Goal: Task Accomplishment & Management: Manage account settings

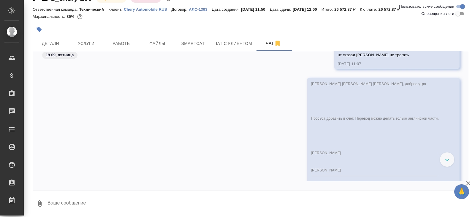
scroll to position [935, 0]
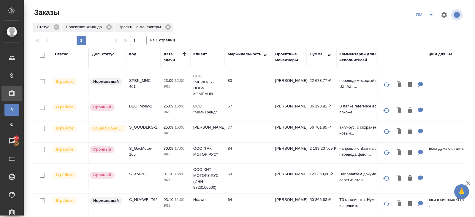
scroll to position [44, 0]
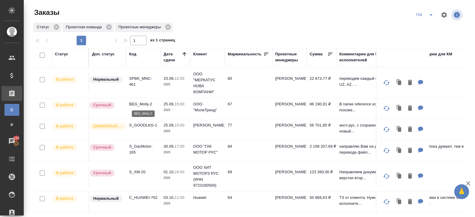
click at [138, 103] on p "BEG_Molly-2" at bounding box center [143, 104] width 29 height 6
click at [434, 18] on icon "split button" at bounding box center [431, 14] width 7 height 7
click at [428, 24] on li "В работу!" at bounding box center [425, 27] width 30 height 10
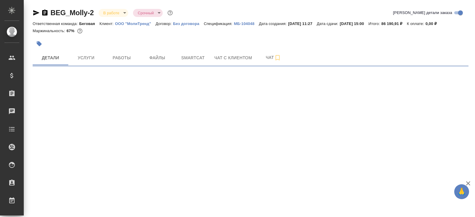
select select "RU"
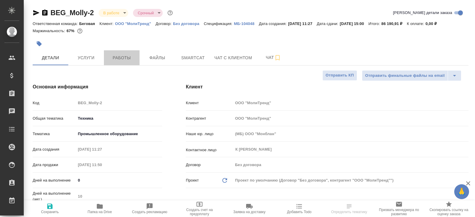
click at [120, 61] on button "Работы" at bounding box center [122, 57] width 36 height 15
type textarea "x"
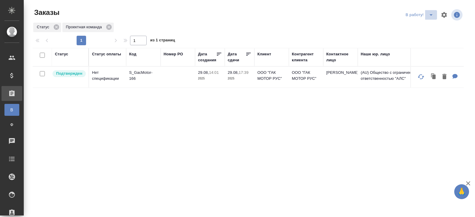
click at [432, 12] on icon "split button" at bounding box center [431, 14] width 7 height 7
click at [427, 35] on li "начислить" at bounding box center [420, 36] width 33 height 10
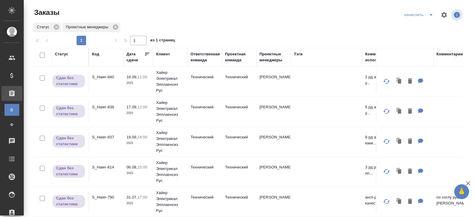
click at [432, 16] on icon "split button" at bounding box center [431, 14] width 7 height 7
click at [426, 26] on li "В работу!" at bounding box center [419, 27] width 35 height 10
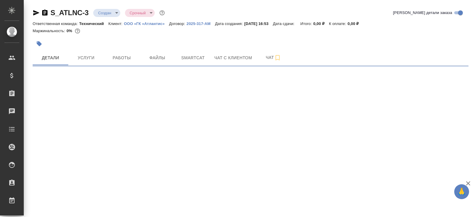
select select "RU"
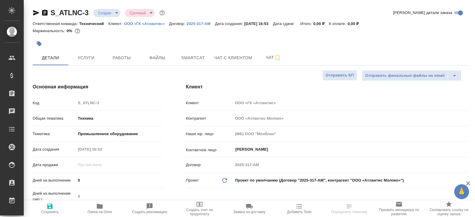
type textarea "x"
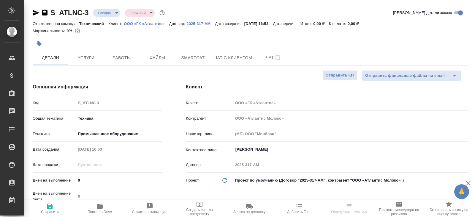
type textarea "x"
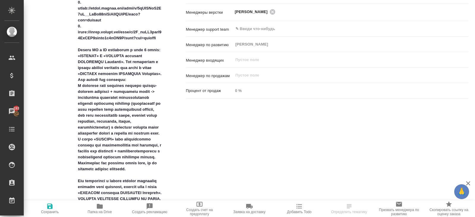
scroll to position [365, 0]
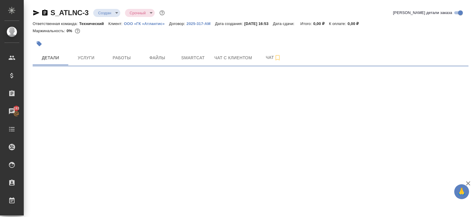
select select "RU"
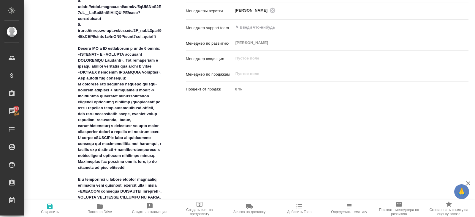
type textarea "x"
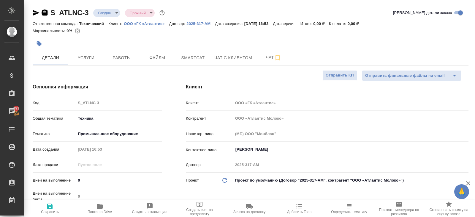
click at [45, 11] on icon "button" at bounding box center [44, 13] width 5 height 6
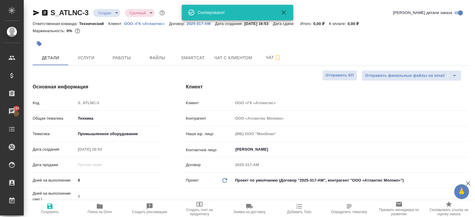
type textarea "x"
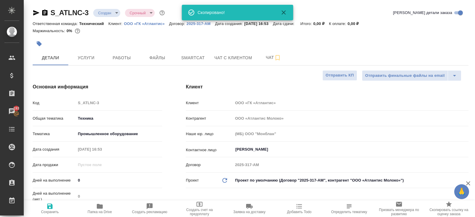
type textarea "x"
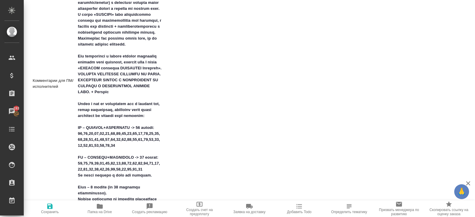
scroll to position [489, 0]
type textarea "x"
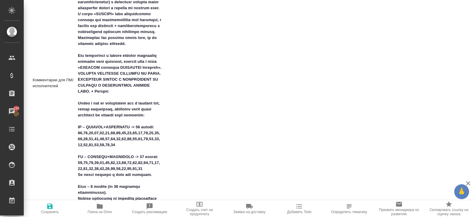
type textarea "x"
click at [104, 206] on span "Папка на Drive" at bounding box center [99, 207] width 43 height 11
type textarea "x"
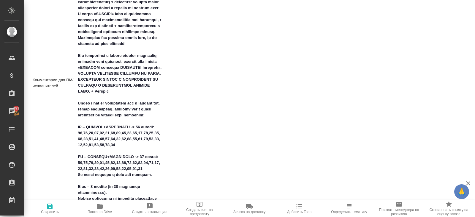
type textarea "x"
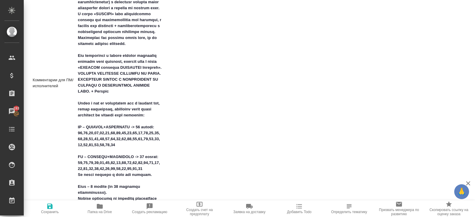
type textarea "x"
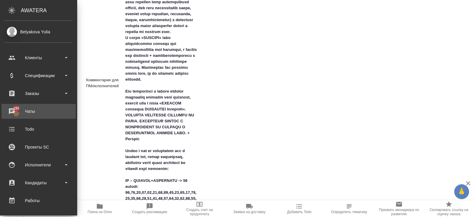
type textarea "x"
click at [33, 113] on div "Чаты" at bounding box center [38, 111] width 68 height 9
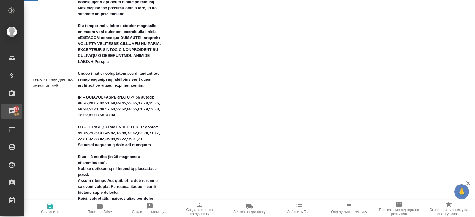
type textarea "x"
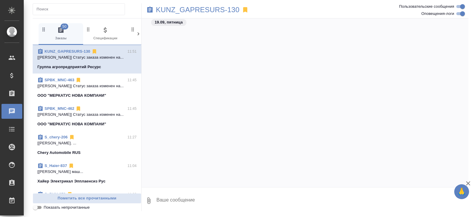
scroll to position [2126, 0]
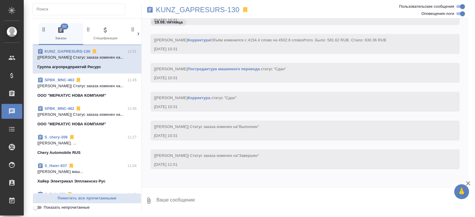
click at [91, 7] on input "text" at bounding box center [81, 9] width 88 height 8
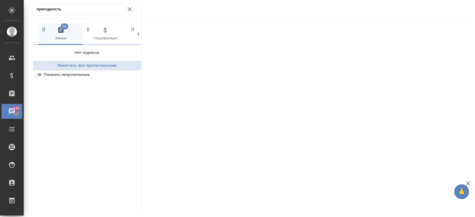
click at [43, 72] on input "Показать непрочитанные" at bounding box center [35, 74] width 21 height 7
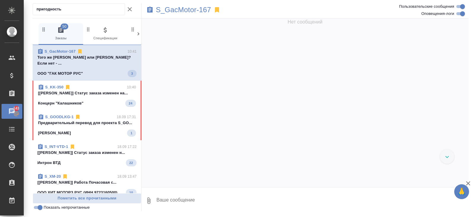
scroll to position [11028, 0]
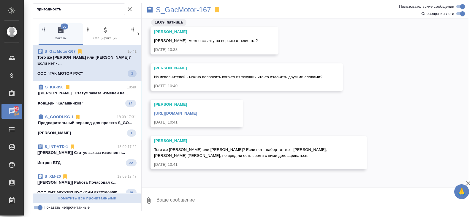
click at [67, 10] on input "пригодность" at bounding box center [81, 9] width 88 height 8
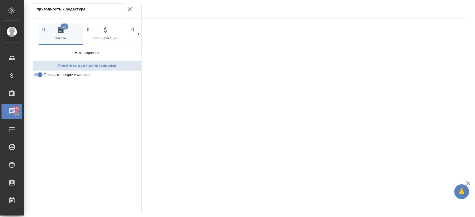
type input "пригодность к редактуре"
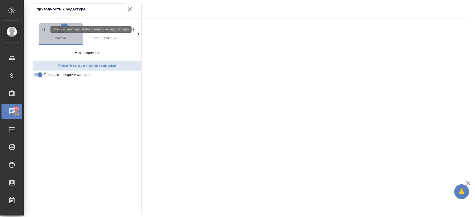
click at [44, 30] on icon "button" at bounding box center [44, 29] width 6 height 6
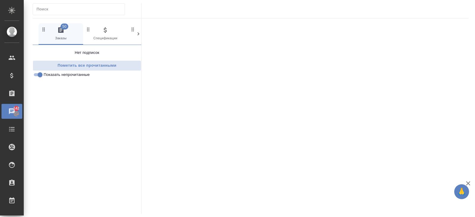
click at [139, 32] on icon at bounding box center [138, 34] width 6 height 6
click at [137, 34] on icon at bounding box center [138, 34] width 6 height 6
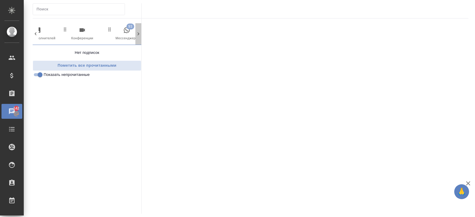
click at [137, 34] on icon at bounding box center [138, 34] width 6 height 6
click at [37, 36] on icon at bounding box center [36, 34] width 6 height 6
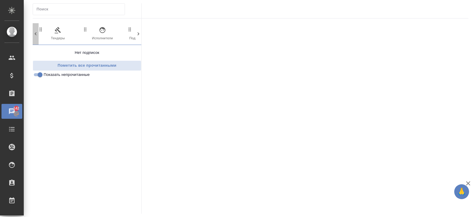
click at [37, 36] on icon at bounding box center [36, 34] width 6 height 6
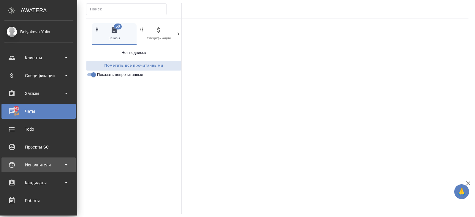
click at [26, 164] on div "Исполнители" at bounding box center [38, 164] width 68 height 9
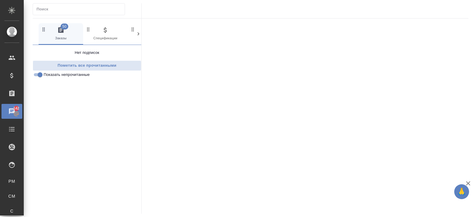
click at [157, 109] on div at bounding box center [305, 115] width 327 height 195
click at [61, 9] on input "text" at bounding box center [81, 9] width 88 height 8
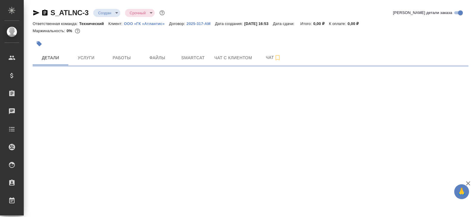
select select "RU"
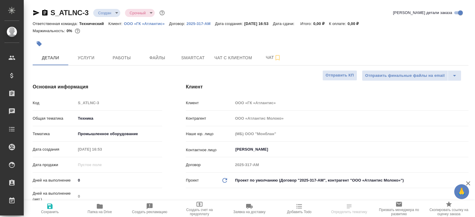
type textarea "x"
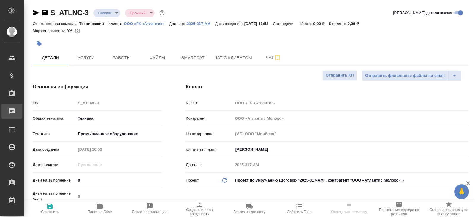
type textarea "x"
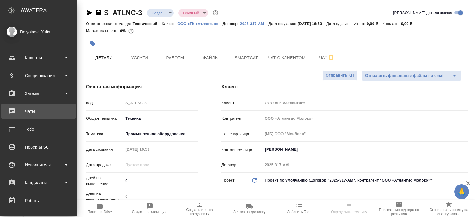
type textarea "x"
click at [25, 110] on div "Чаты" at bounding box center [38, 111] width 68 height 9
type textarea "x"
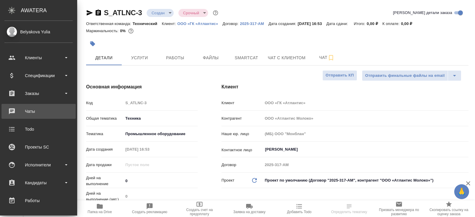
type textarea "x"
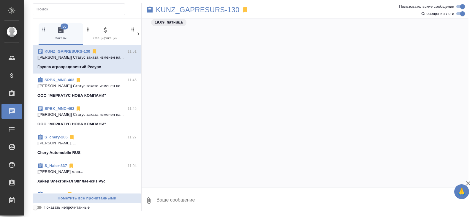
scroll to position [2126, 0]
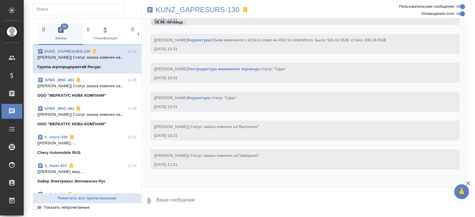
click at [71, 11] on input "text" at bounding box center [81, 9] width 88 height 8
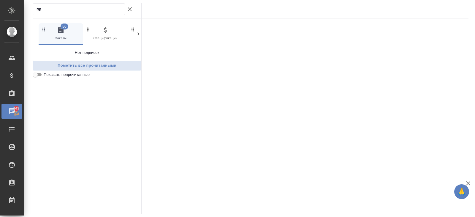
type input "п"
type input "редактуре"
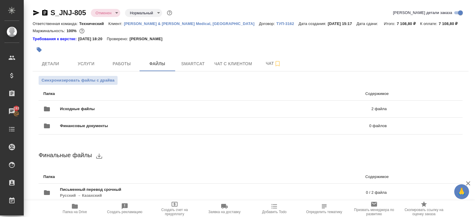
click at [53, 72] on div "Синхронизировать файлы с драйва Папка Содержимое Исходные файлы 2 файла Финансо…" at bounding box center [251, 145] width 436 height 149
click at [53, 66] on span "Детали" at bounding box center [50, 63] width 29 height 7
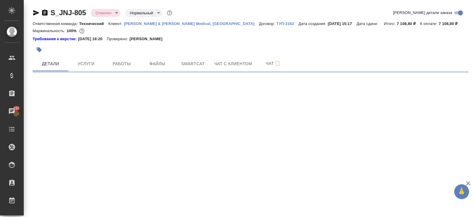
select select "RU"
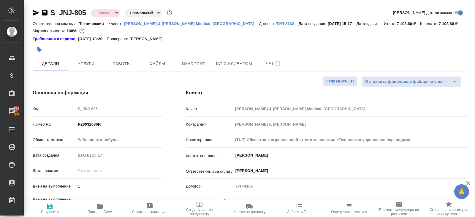
type textarea "x"
click at [35, 11] on icon "button" at bounding box center [36, 12] width 6 height 5
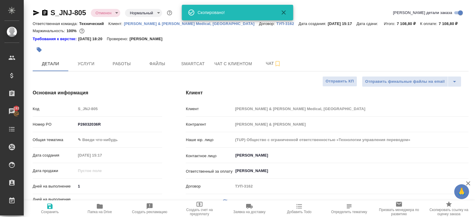
type textarea "x"
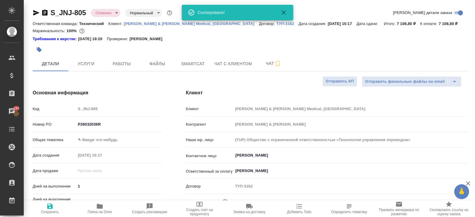
type textarea "x"
click at [41, 12] on icon "button" at bounding box center [44, 12] width 7 height 7
click at [49, 12] on div "S_JNJ-805 Отменен cancelled Нормальный normal" at bounding box center [103, 13] width 141 height 10
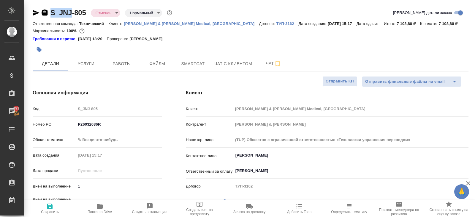
click at [42, 13] on icon "button" at bounding box center [44, 13] width 5 height 6
copy link "S_JNJ"
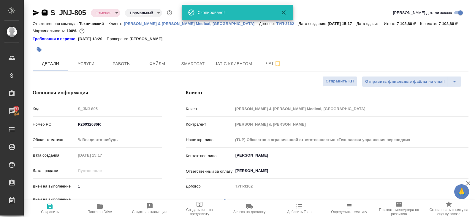
click at [45, 13] on icon "button" at bounding box center [44, 13] width 5 height 6
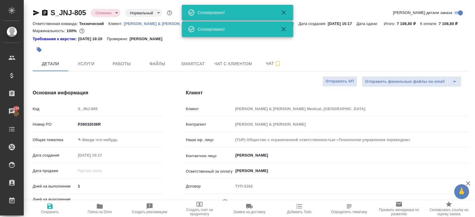
type textarea "x"
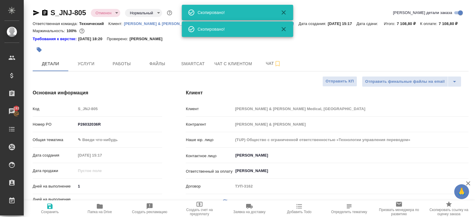
type textarea "x"
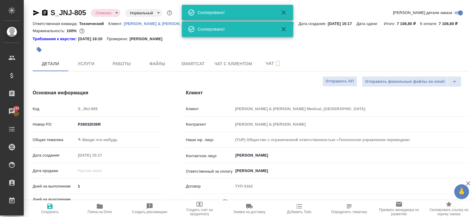
type textarea "x"
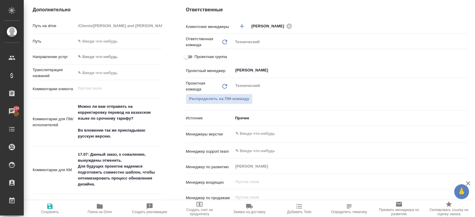
scroll to position [252, 0]
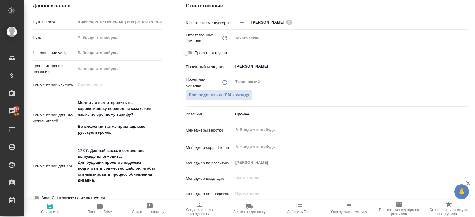
type textarea "x"
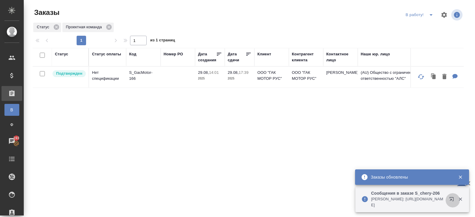
click at [452, 199] on icon "button" at bounding box center [452, 199] width 4 height 4
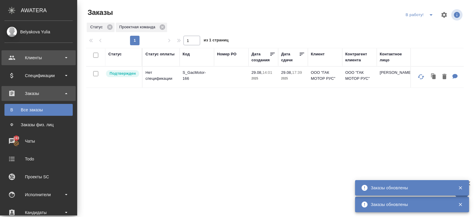
click at [29, 58] on div "Клиенты" at bounding box center [38, 57] width 68 height 9
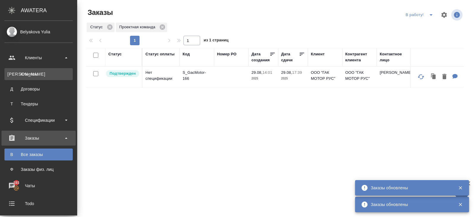
click at [33, 71] on div "Клиенты" at bounding box center [38, 74] width 62 height 6
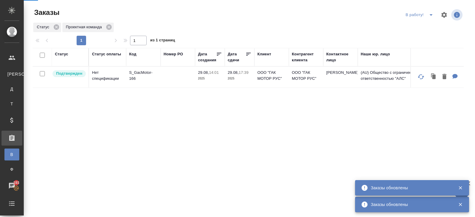
select select "RU"
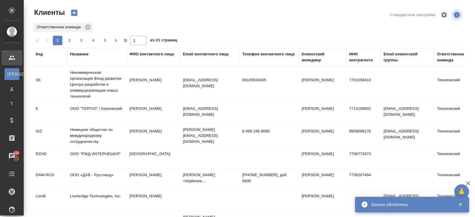
click at [81, 53] on div "Название" at bounding box center [79, 54] width 18 height 6
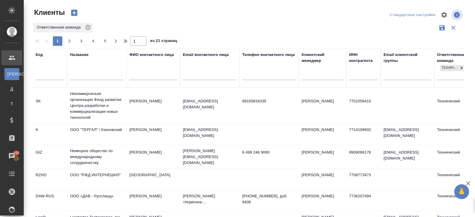
click at [81, 74] on input "text" at bounding box center [96, 75] width 53 height 7
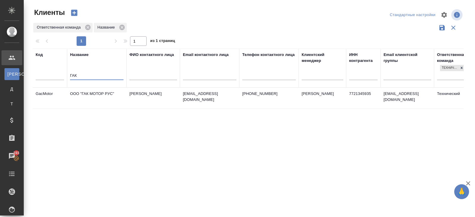
type input "ГАК"
click at [93, 94] on td "ООО "ГАК МОТОР РУС"" at bounding box center [96, 98] width 59 height 21
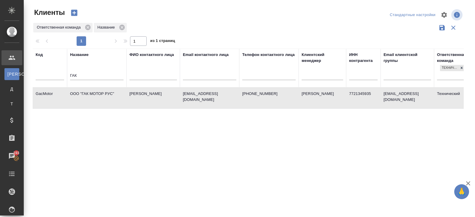
click at [93, 94] on td "ООО "ГАК МОТОР РУС"" at bounding box center [96, 98] width 59 height 21
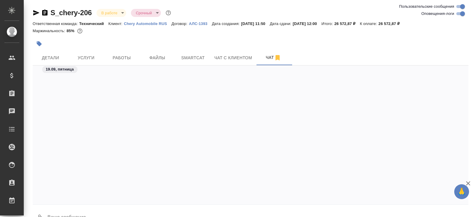
scroll to position [9760, 0]
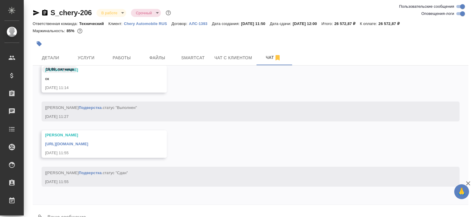
click at [35, 14] on icon "button" at bounding box center [36, 12] width 6 height 5
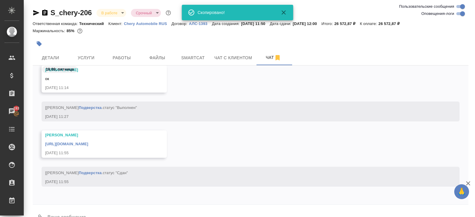
click at [88, 143] on link "https://drive.awatera.com/apps/files/files/10411716?dir=/Shares/CherryAuto/Orde…" at bounding box center [66, 143] width 43 height 4
click at [110, 13] on body "🙏 .cls-1 fill:#fff; AWATERA Belyakova Yulia Клиенты Спецификации Заказы 193 Чат…" at bounding box center [237, 108] width 475 height 217
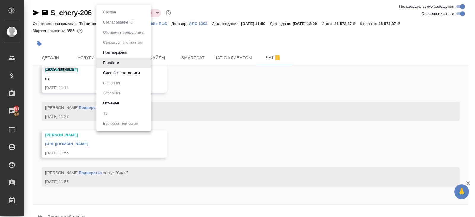
click at [115, 76] on li "Сдан без статистики" at bounding box center [124, 73] width 54 height 10
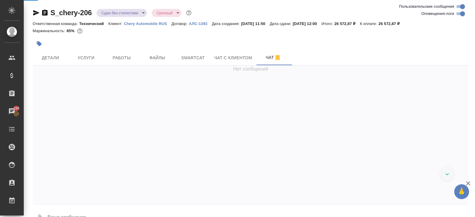
scroll to position [9810, 0]
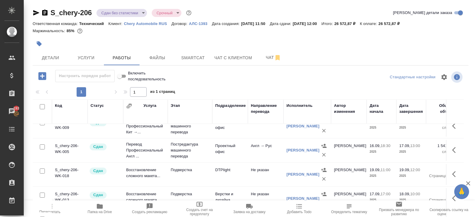
scroll to position [31, 0]
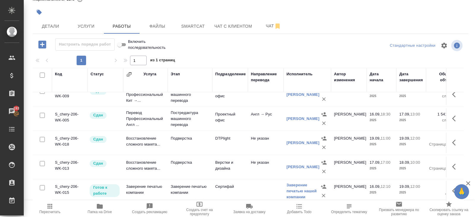
click at [51, 211] on span "Пересчитать" at bounding box center [50, 211] width 21 height 4
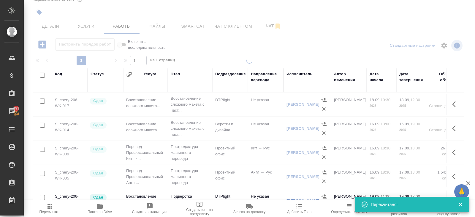
scroll to position [0, 0]
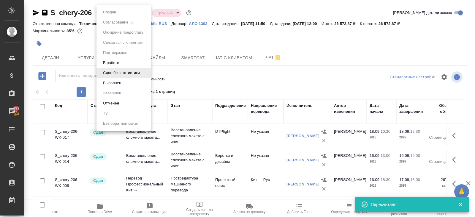
click at [123, 14] on body "🙏 .cls-1 fill:#fff; AWATERA Belyakova Yulia Клиенты Спецификации Заказы 193 Чат…" at bounding box center [237, 108] width 475 height 217
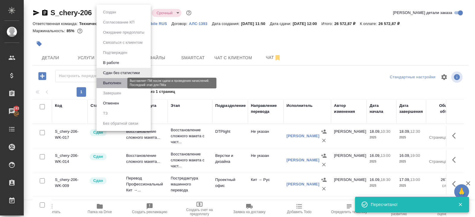
click at [109, 81] on button "Выполнен" at bounding box center [112, 83] width 22 height 7
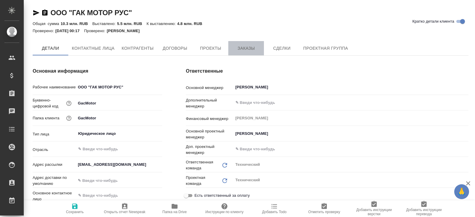
click at [236, 45] on span "Заказы" at bounding box center [246, 48] width 29 height 7
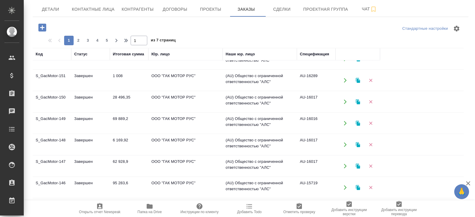
scroll to position [120, 0]
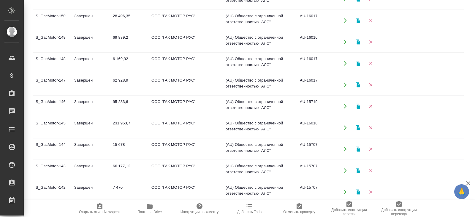
click at [78, 81] on td "Завершен" at bounding box center [90, 84] width 39 height 21
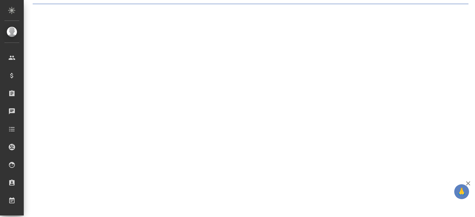
select select "RU"
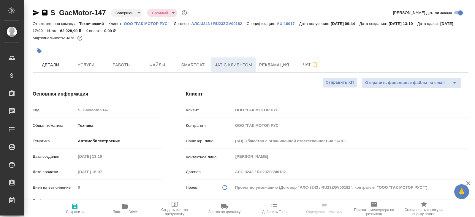
type textarea "x"
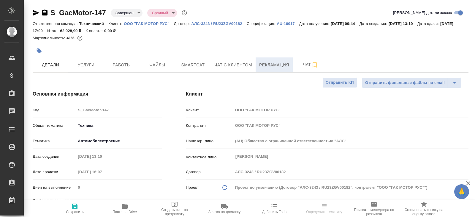
type textarea "x"
click at [264, 65] on span "Рекламация" at bounding box center [274, 64] width 30 height 7
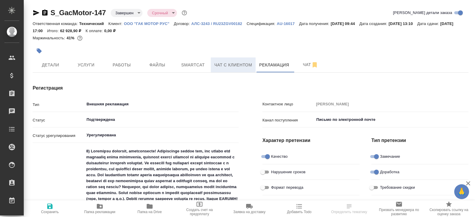
type textarea "x"
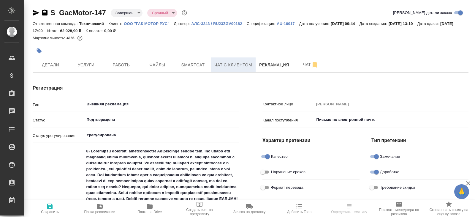
type textarea "x"
type input "Цатурян Роберт"
type textarea "x"
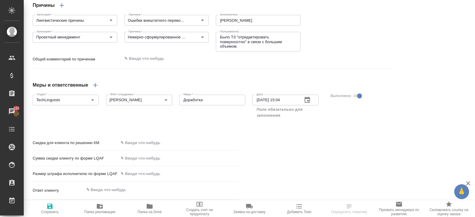
scroll to position [637, 0]
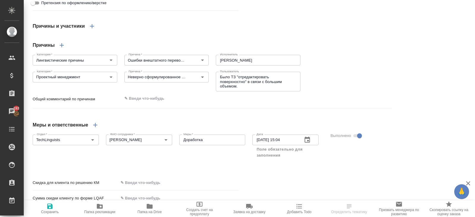
type textarea "x"
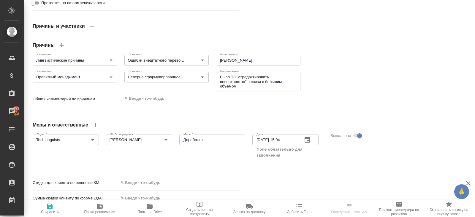
type textarea "x"
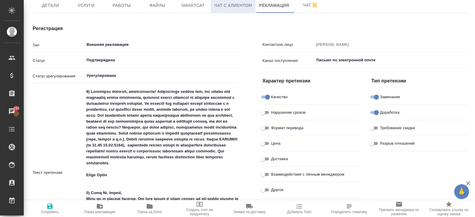
scroll to position [0, 0]
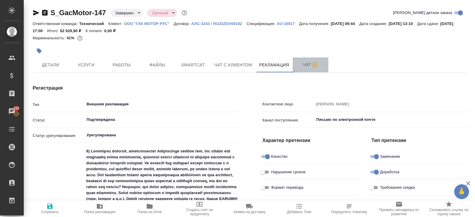
click at [310, 64] on span "Чат" at bounding box center [310, 64] width 29 height 7
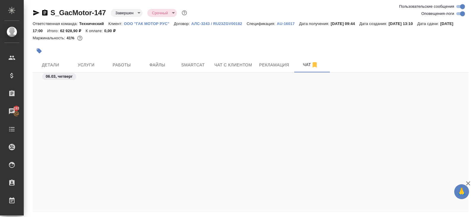
scroll to position [2154, 0]
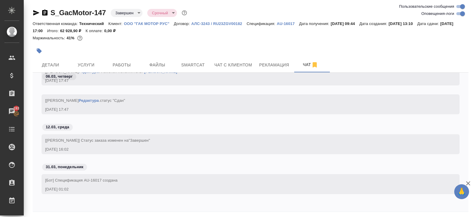
click at [459, 15] on input "Оповещения-логи" at bounding box center [462, 13] width 21 height 7
checkbox input "false"
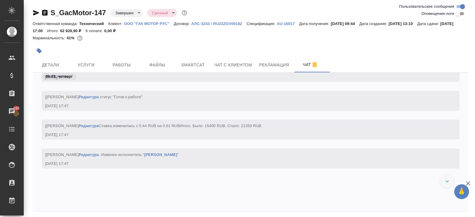
scroll to position [1953, 0]
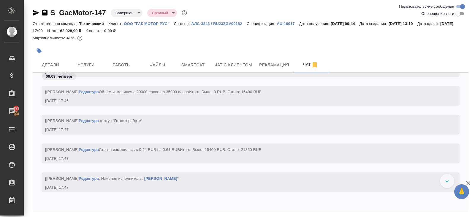
click at [45, 12] on icon "button" at bounding box center [44, 13] width 5 height 6
click at [43, 11] on icon "button" at bounding box center [44, 13] width 5 height 6
click at [116, 70] on button "Работы" at bounding box center [122, 64] width 36 height 15
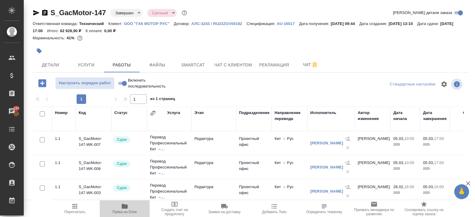
click at [130, 208] on span "Папка на Drive" at bounding box center [124, 207] width 43 height 11
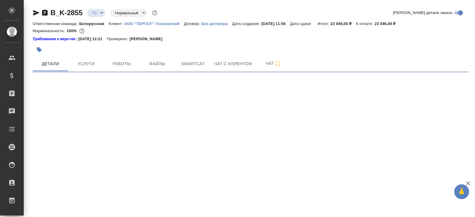
select select "RU"
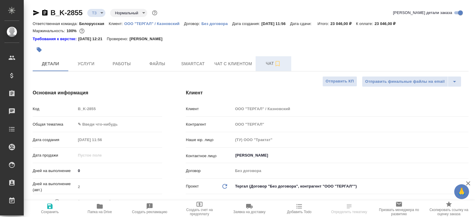
type textarea "x"
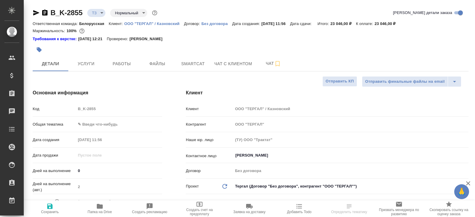
type textarea "x"
click at [271, 66] on span "Чат" at bounding box center [273, 63] width 29 height 7
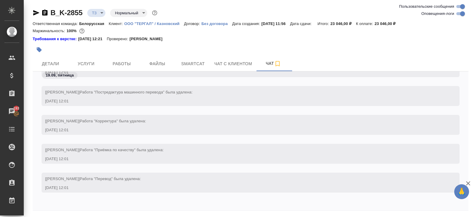
scroll to position [419, 0]
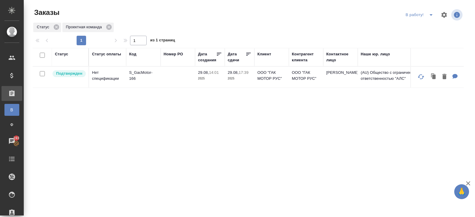
click at [134, 75] on p "S_GacMotor-166" at bounding box center [143, 76] width 29 height 12
click at [429, 15] on icon "split button" at bounding box center [431, 14] width 7 height 7
click at [426, 38] on li "начислить" at bounding box center [420, 36] width 33 height 10
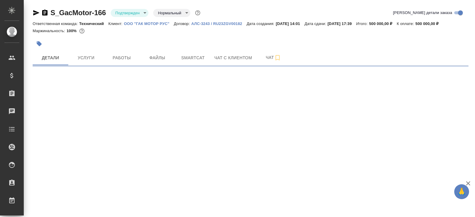
select select "RU"
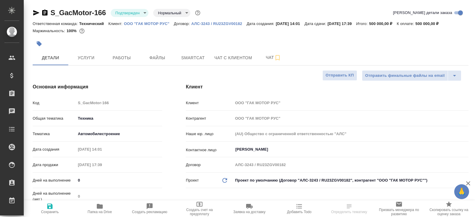
type textarea "x"
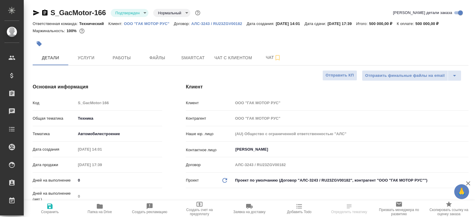
type textarea "x"
click at [142, 23] on p "ООО "ГАК МОТОР РУС"" at bounding box center [149, 23] width 50 height 4
type textarea "x"
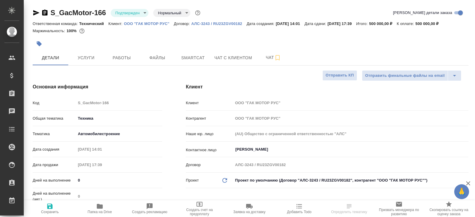
type textarea "x"
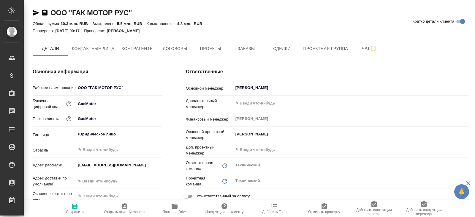
type textarea "x"
click at [234, 42] on button "Заказы" at bounding box center [246, 48] width 36 height 15
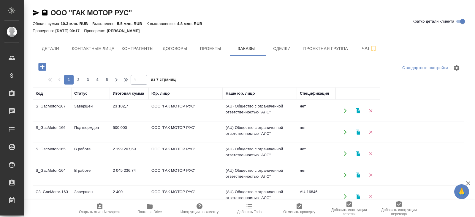
click at [81, 126] on td "Подтвержден" at bounding box center [90, 132] width 39 height 21
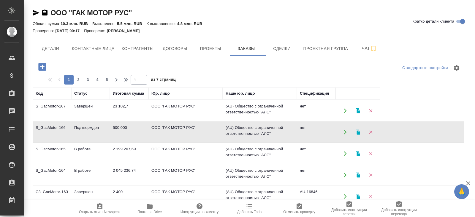
click at [82, 143] on td "В работе" at bounding box center [90, 153] width 39 height 21
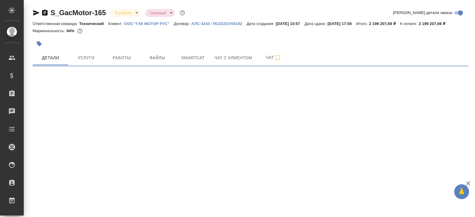
select select "RU"
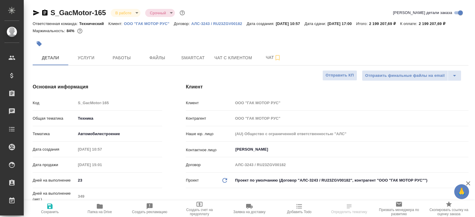
click at [45, 11] on icon "button" at bounding box center [44, 12] width 7 height 7
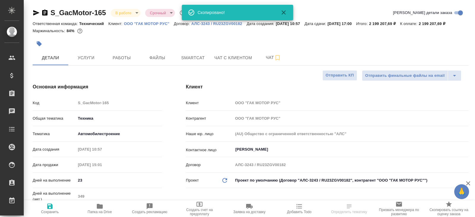
type textarea "x"
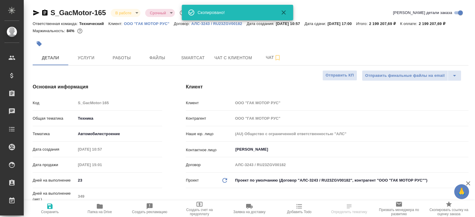
type textarea "x"
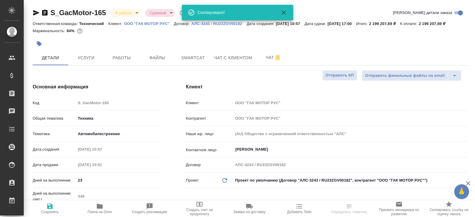
type textarea "x"
select select "RU"
type textarea "x"
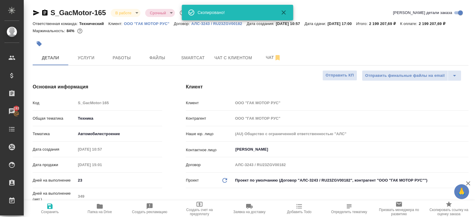
type textarea "x"
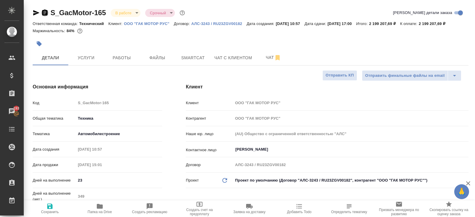
click at [45, 15] on icon "button" at bounding box center [44, 13] width 5 height 6
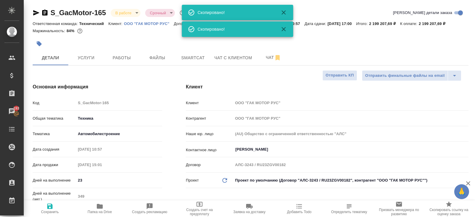
type textarea "x"
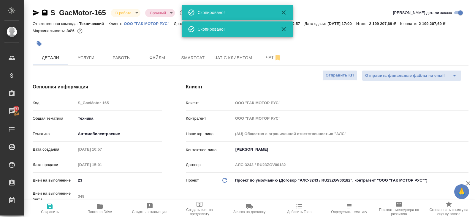
type textarea "x"
click at [45, 12] on icon "button" at bounding box center [44, 12] width 7 height 7
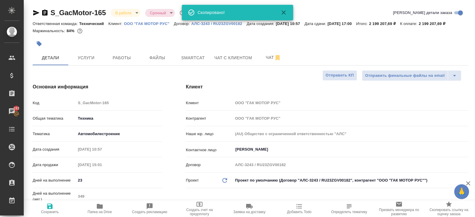
type textarea "x"
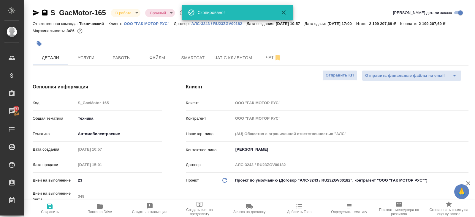
type textarea "x"
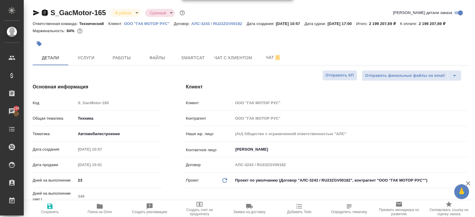
click at [45, 15] on icon "button" at bounding box center [44, 13] width 5 height 6
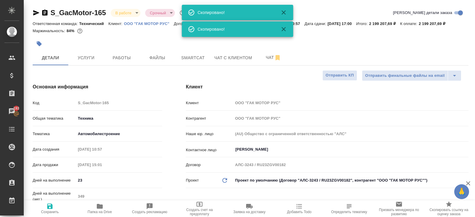
type textarea "x"
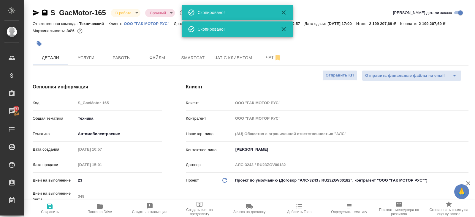
type textarea "x"
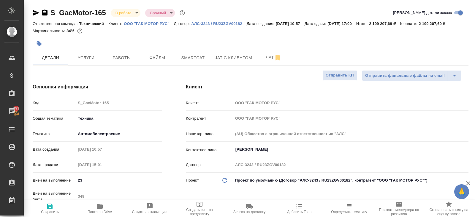
click at [100, 209] on icon "button" at bounding box center [99, 205] width 7 height 7
type textarea "x"
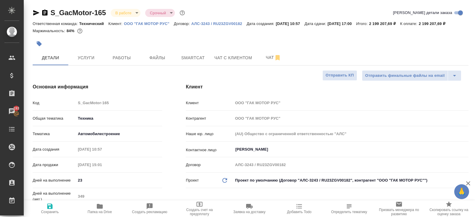
type textarea "x"
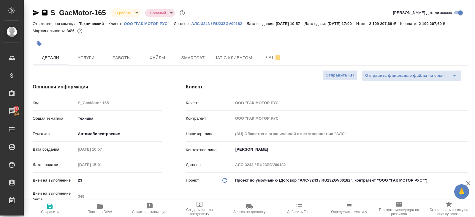
type textarea "x"
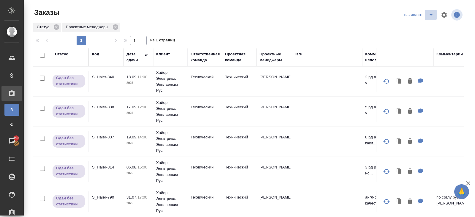
click at [426, 13] on button "split button" at bounding box center [431, 15] width 12 height 10
click at [415, 28] on li "В работу!" at bounding box center [419, 27] width 35 height 10
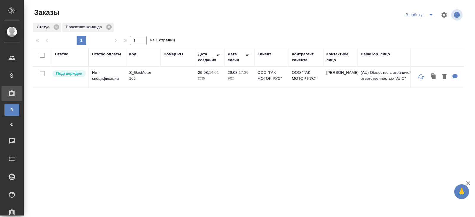
click at [431, 16] on icon "split button" at bounding box center [431, 14] width 7 height 7
click at [422, 24] on li "ПМ" at bounding box center [420, 27] width 33 height 10
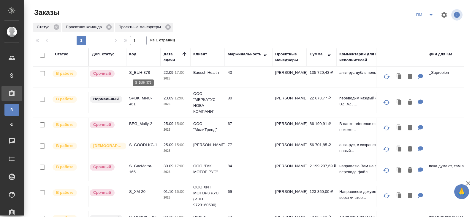
click at [140, 72] on p "S_BUH-378" at bounding box center [143, 73] width 29 height 6
click at [134, 100] on p "SPBK_MNC-461" at bounding box center [143, 101] width 29 height 12
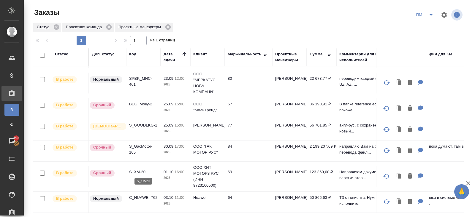
click at [139, 170] on p "S_XM-20" at bounding box center [143, 172] width 29 height 6
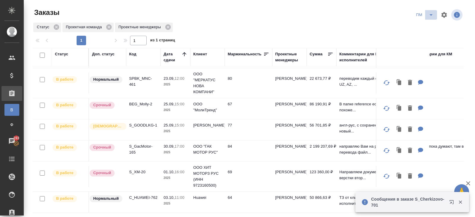
click at [430, 13] on icon "split button" at bounding box center [431, 14] width 7 height 7
click at [429, 29] on li "В работу!" at bounding box center [425, 27] width 30 height 10
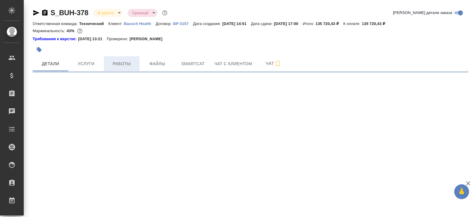
click at [118, 64] on span "Работы" at bounding box center [122, 63] width 29 height 7
select select "RU"
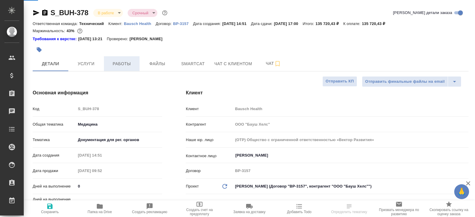
type textarea "x"
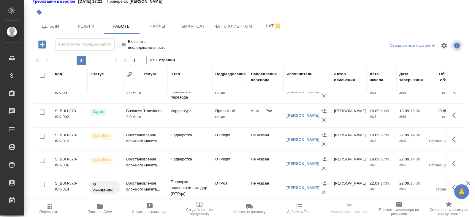
scroll to position [178, 0]
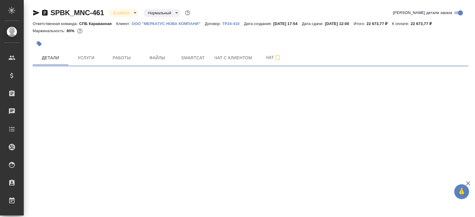
select select "RU"
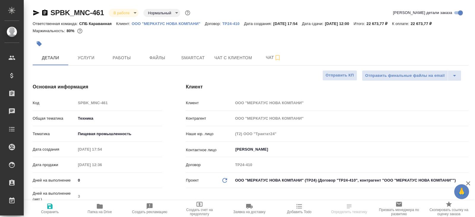
click at [127, 59] on span "Работы" at bounding box center [122, 57] width 29 height 7
type textarea "x"
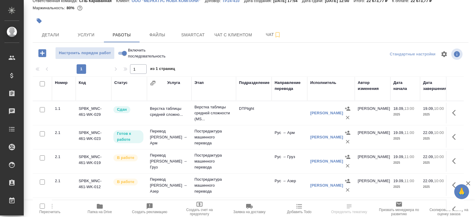
scroll to position [31, 0]
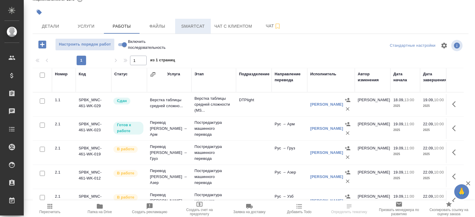
click at [200, 26] on span "Smartcat" at bounding box center [193, 26] width 29 height 7
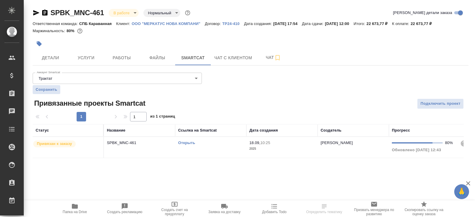
click at [187, 141] on link "Открыть" at bounding box center [186, 142] width 17 height 4
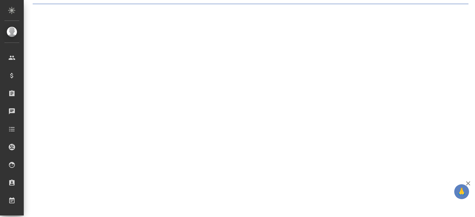
select select "RU"
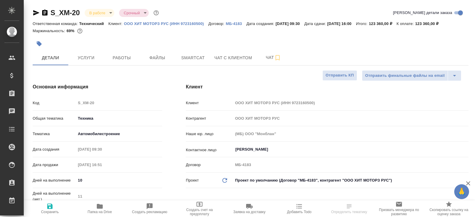
type textarea "x"
click at [110, 62] on button "Работы" at bounding box center [122, 57] width 36 height 15
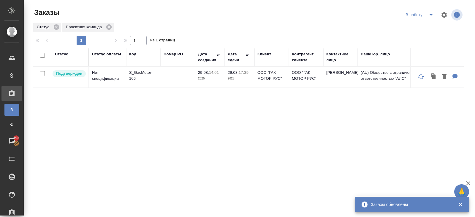
click at [430, 15] on icon "split button" at bounding box center [431, 14] width 3 height 1
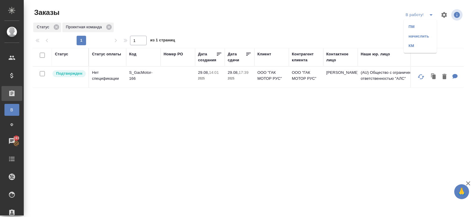
click at [418, 28] on li "ПМ" at bounding box center [420, 27] width 33 height 10
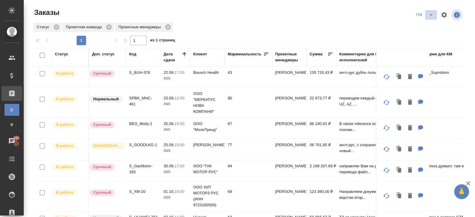
click at [430, 14] on icon "split button" at bounding box center [431, 14] width 7 height 7
click at [430, 24] on li "В работу!" at bounding box center [425, 27] width 30 height 10
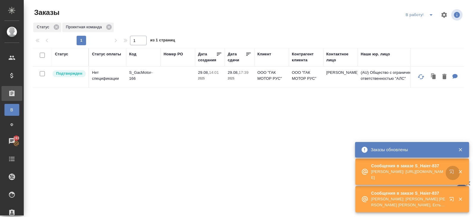
click at [452, 173] on icon "button" at bounding box center [452, 171] width 4 height 4
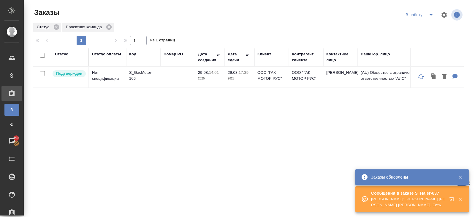
click at [428, 15] on icon "split button" at bounding box center [431, 14] width 7 height 7
click at [425, 29] on li "ПМ" at bounding box center [420, 27] width 33 height 10
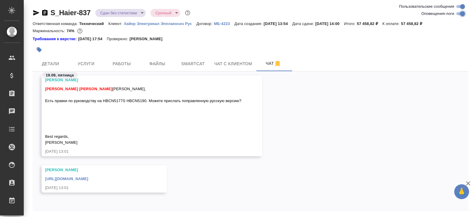
click at [463, 12] on input "Оповещения-логи" at bounding box center [462, 13] width 21 height 7
checkbox input "false"
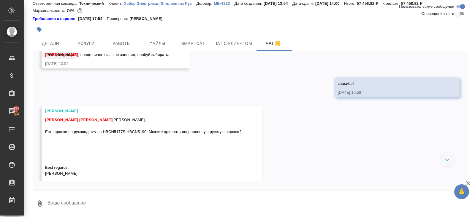
scroll to position [1520, 0]
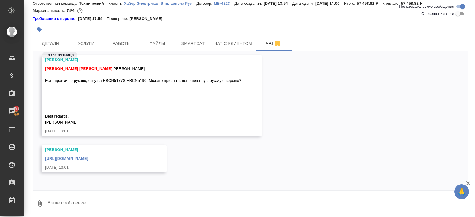
click at [88, 159] on link "https://drive.awatera.com/s/QK7MwwL3T97fLoQ" at bounding box center [66, 158] width 43 height 4
click at [94, 208] on textarea at bounding box center [258, 203] width 422 height 20
type textarea "Вера, посмотрите?"
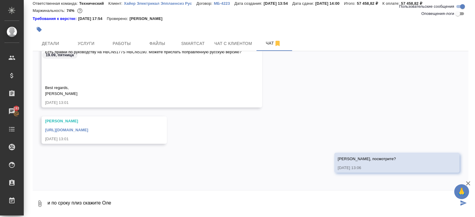
type textarea "и по сроку плиз скажите Оле"
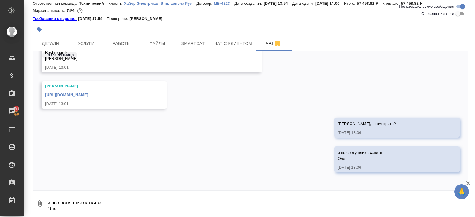
scroll to position [2, 0]
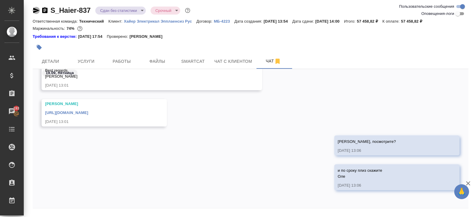
click at [35, 9] on icon "button" at bounding box center [36, 10] width 6 height 5
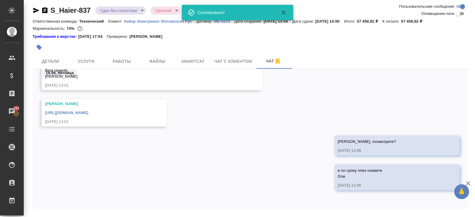
scroll to position [20, 0]
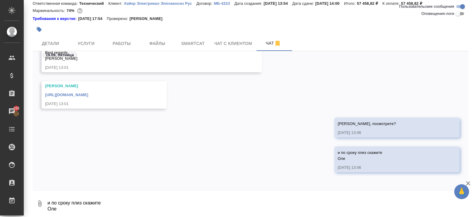
click at [95, 204] on textarea "и по сроку плиз скажите Оле" at bounding box center [258, 203] width 422 height 20
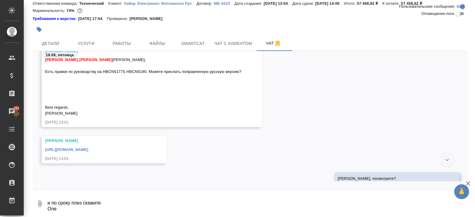
scroll to position [1584, 0]
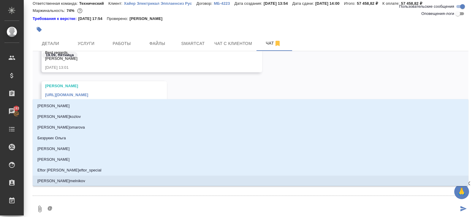
type textarea "@f"
type input "f"
type textarea "@fh"
type input "fh"
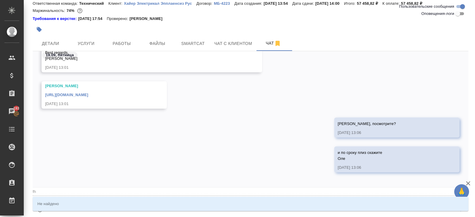
type textarea "@fhc"
type input "fhc"
type textarea "@fh"
type input "fh"
type textarea "@f"
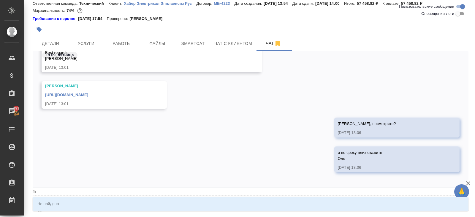
type input "f"
type textarea "@"
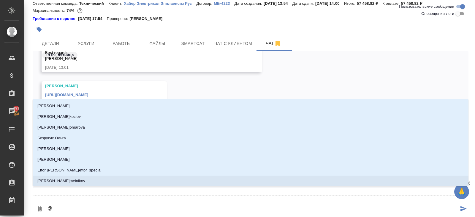
type textarea "@а"
type input "а"
type textarea "@ар"
type input "ар"
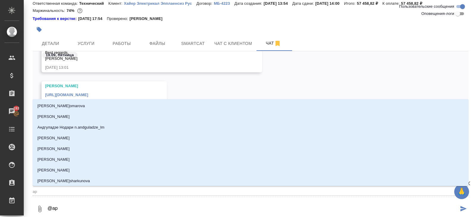
type textarea "@арс"
type input "арс"
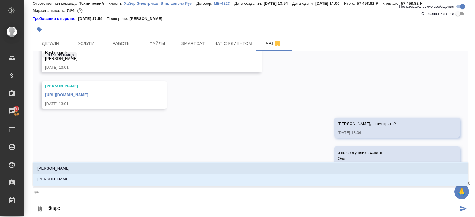
click at [68, 169] on li "Арсеньева Вера" at bounding box center [251, 168] width 436 height 11
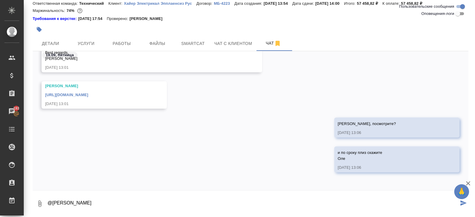
type textarea "@Арсеньева Вера"
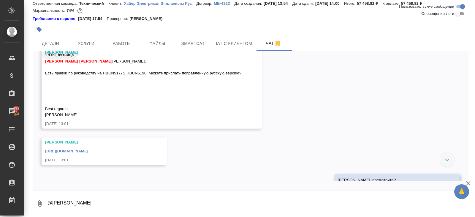
scroll to position [1613, 0]
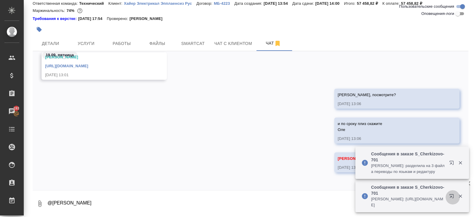
click at [452, 194] on icon "button" at bounding box center [452, 196] width 4 height 4
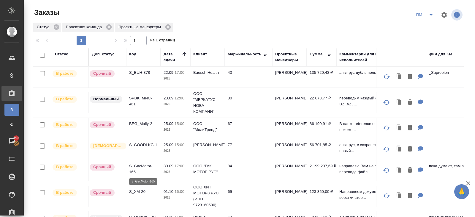
click at [138, 166] on p "S_GacMotor-165" at bounding box center [143, 169] width 29 height 12
click at [134, 99] on p "SPBK_MNC-461" at bounding box center [143, 101] width 29 height 12
click at [431, 15] on icon "split button" at bounding box center [431, 14] width 7 height 7
click at [424, 28] on li "В работу!" at bounding box center [425, 27] width 30 height 10
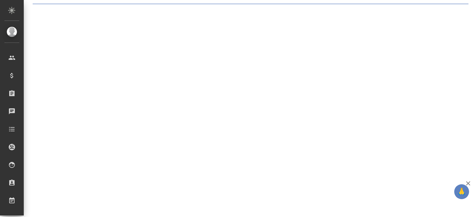
select select "RU"
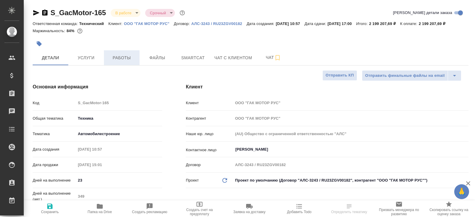
type textarea "x"
click at [126, 61] on button "Работы" at bounding box center [122, 57] width 36 height 15
type textarea "x"
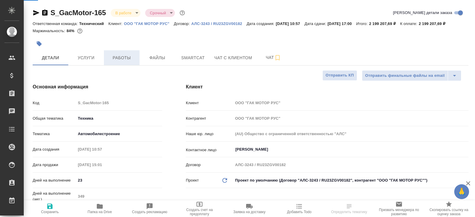
type textarea "x"
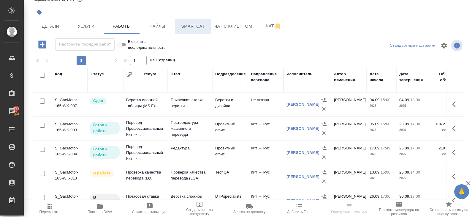
click at [201, 23] on span "Smartcat" at bounding box center [193, 26] width 29 height 7
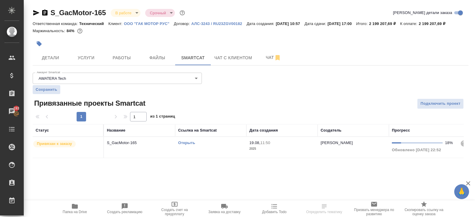
click at [187, 145] on link "Открыть" at bounding box center [186, 142] width 17 height 4
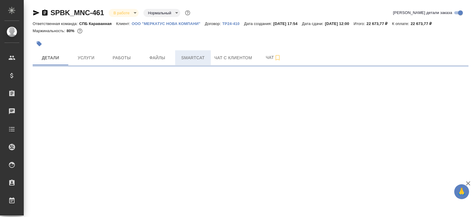
click at [190, 58] on span "Smartcat" at bounding box center [193, 57] width 29 height 7
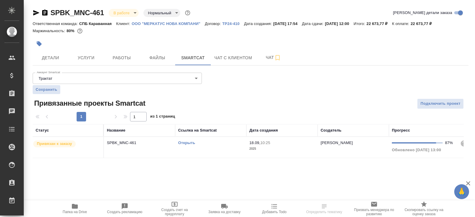
click at [190, 142] on link "Открыть" at bounding box center [186, 142] width 17 height 4
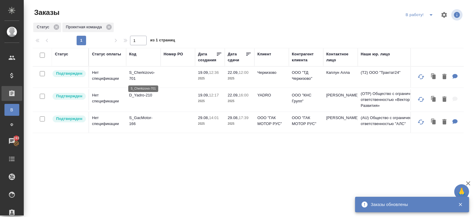
click at [135, 77] on p "S_Cherkizovo-701" at bounding box center [143, 76] width 29 height 12
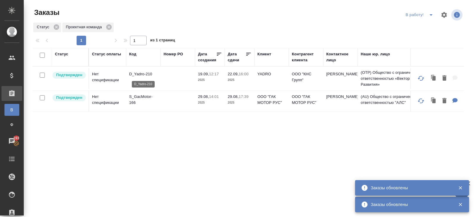
click at [135, 75] on p "D_Yadro-210" at bounding box center [143, 74] width 29 height 6
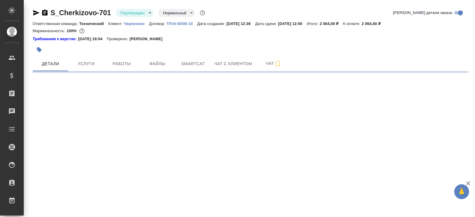
select select "RU"
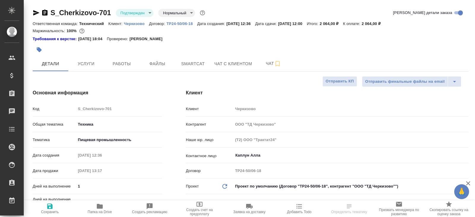
type textarea "x"
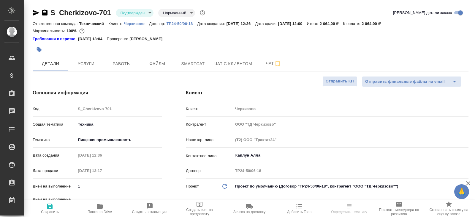
type textarea "x"
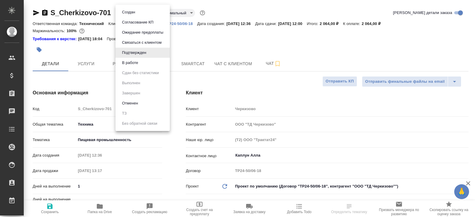
click at [147, 11] on body "🙏 .cls-1 fill:#fff; AWATERA [PERSON_NAME] Спецификации Заказы Чаты Todo Проекты…" at bounding box center [237, 108] width 475 height 217
type textarea "x"
click at [138, 62] on button "В работе" at bounding box center [130, 62] width 20 height 7
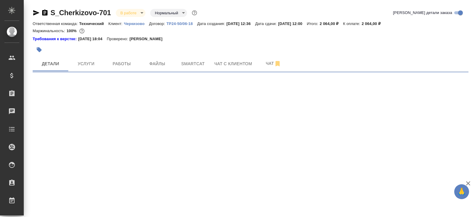
select select "RU"
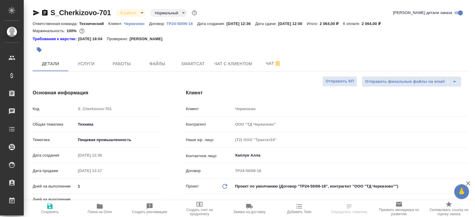
type textarea "x"
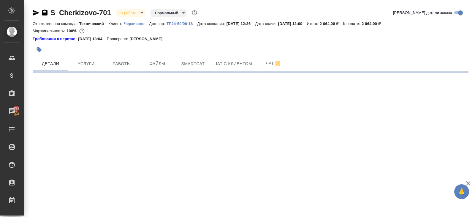
select select "RU"
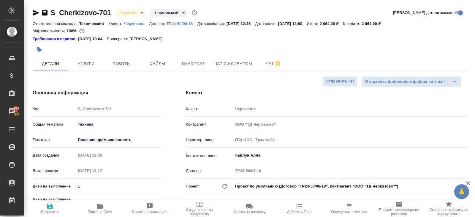
type textarea "x"
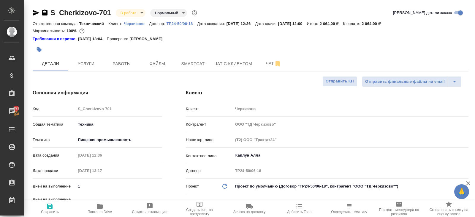
type textarea "x"
click at [266, 59] on button "Чат" at bounding box center [274, 63] width 36 height 15
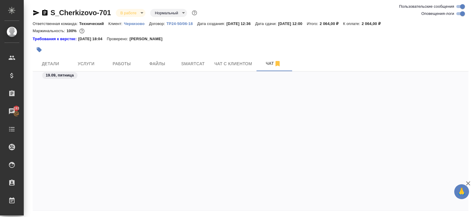
scroll to position [1627, 0]
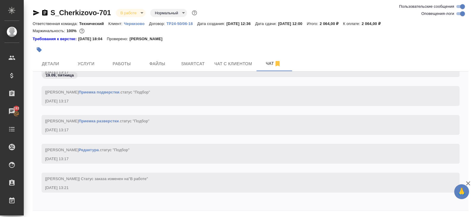
click at [465, 16] on input "Оповещения-логи" at bounding box center [462, 13] width 21 height 7
checkbox input "false"
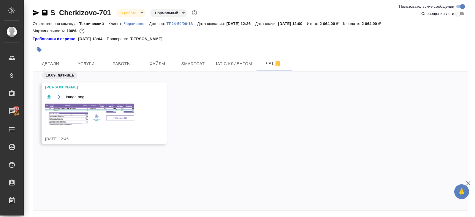
click at [96, 112] on img at bounding box center [89, 114] width 89 height 22
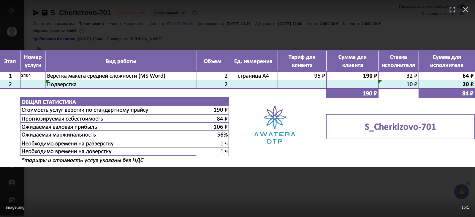
click at [131, 195] on div "image.png 1 of 1" at bounding box center [237, 206] width 475 height 22
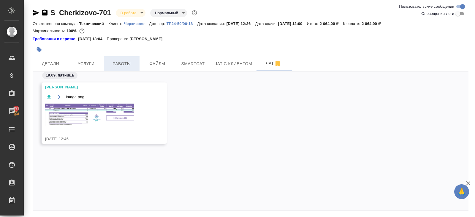
click at [125, 64] on span "Работы" at bounding box center [122, 63] width 29 height 7
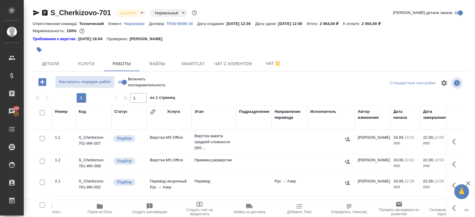
scroll to position [37, 0]
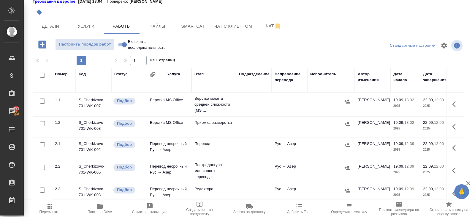
click at [451, 108] on button "button" at bounding box center [456, 104] width 14 height 14
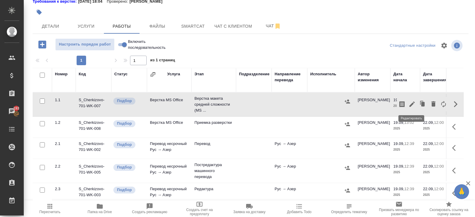
click at [413, 102] on icon "button" at bounding box center [412, 103] width 5 height 5
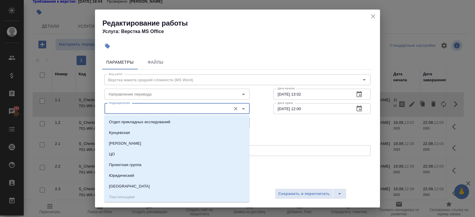
click at [177, 110] on input "Подразделение" at bounding box center [167, 108] width 122 height 7
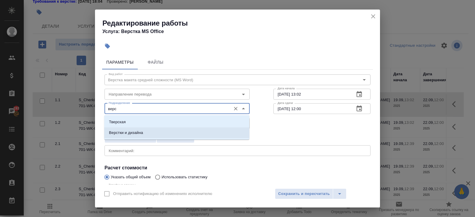
click at [143, 137] on li "Верстки и дизайна" at bounding box center [176, 132] width 145 height 11
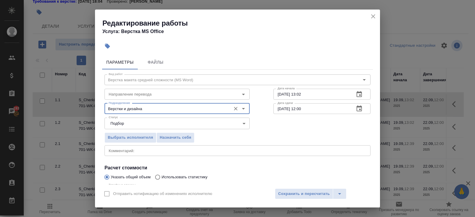
scroll to position [63, 0]
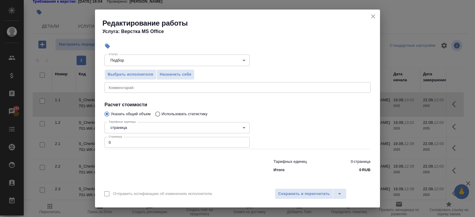
type input "Верстки и дизайна"
click at [137, 143] on input "0" at bounding box center [177, 142] width 145 height 11
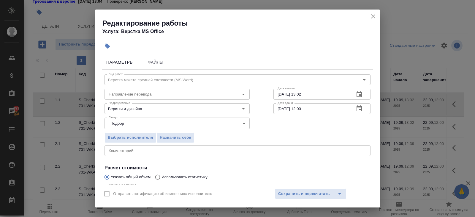
type input "2"
click at [356, 94] on icon "button" at bounding box center [359, 94] width 7 height 7
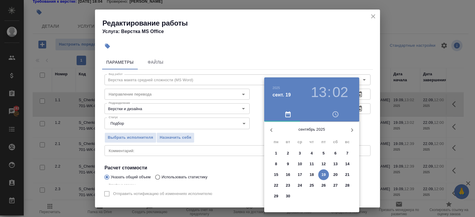
click at [324, 175] on p "19" at bounding box center [324, 174] width 4 height 6
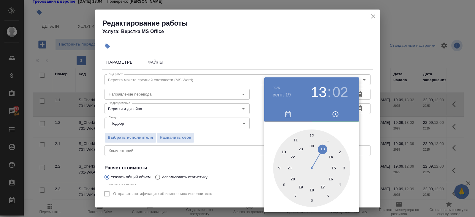
click at [324, 149] on div at bounding box center [311, 167] width 77 height 77
type input "19.09.2025 13:30"
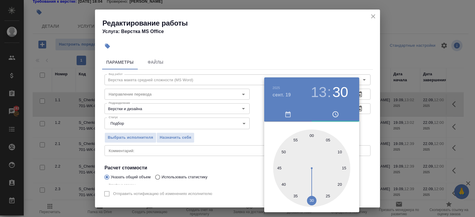
click at [312, 199] on div at bounding box center [311, 167] width 77 height 77
click at [362, 130] on div at bounding box center [237, 108] width 475 height 217
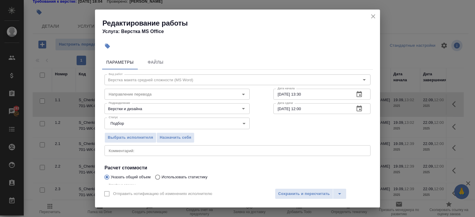
click at [359, 108] on icon "button" at bounding box center [359, 108] width 7 height 7
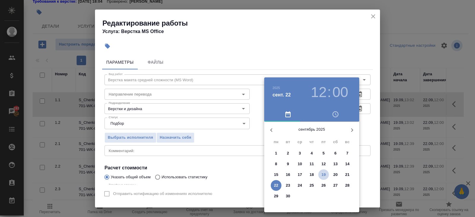
click at [324, 175] on p "19" at bounding box center [324, 174] width 4 height 6
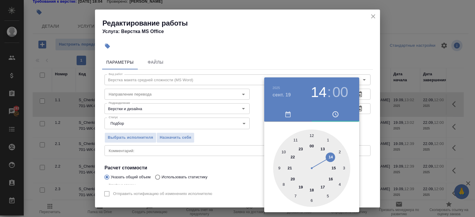
click at [330, 157] on div at bounding box center [311, 167] width 77 height 77
type input "19.09.2025 14:30"
click at [312, 200] on div at bounding box center [311, 167] width 77 height 77
click at [233, 172] on div at bounding box center [237, 108] width 475 height 217
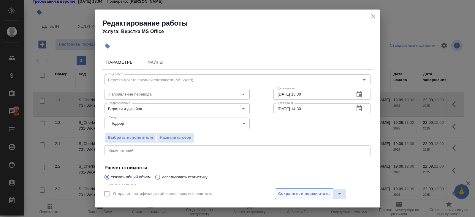
click at [280, 190] on span "Сохранить и пересчитать" at bounding box center [304, 193] width 52 height 7
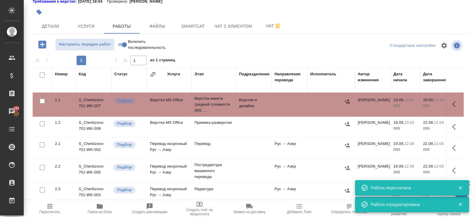
click at [41, 74] on input "checkbox" at bounding box center [42, 74] width 5 height 5
checkbox input "true"
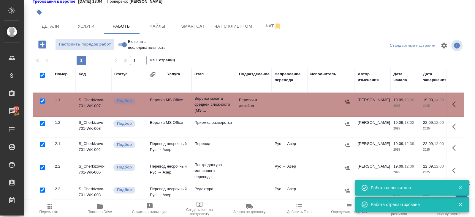
checkbox input "true"
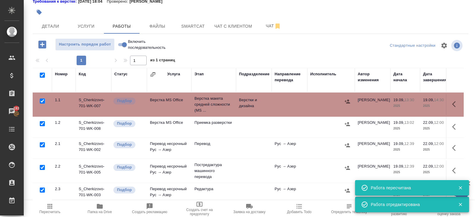
checkbox input "true"
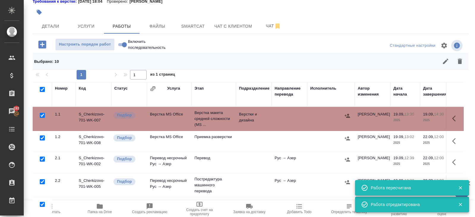
click at [42, 115] on input "checkbox" at bounding box center [42, 115] width 5 height 5
checkbox input "false"
click at [42, 179] on input "checkbox" at bounding box center [42, 181] width 5 height 5
checkbox input "false"
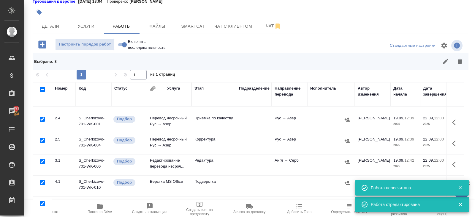
scroll to position [51, 0]
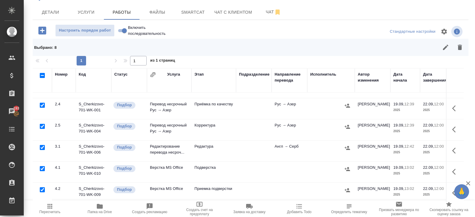
click at [42, 166] on input "checkbox" at bounding box center [42, 168] width 5 height 5
checkbox input "false"
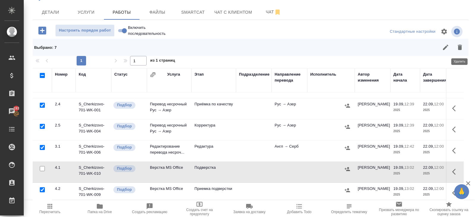
drag, startPoint x: 462, startPoint y: 48, endPoint x: 365, endPoint y: 86, distance: 103.6
click at [462, 48] on icon "button" at bounding box center [460, 47] width 4 height 5
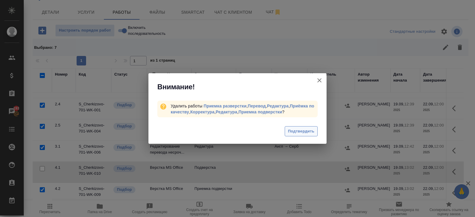
click at [294, 131] on span "Подтвердить" at bounding box center [301, 131] width 26 height 7
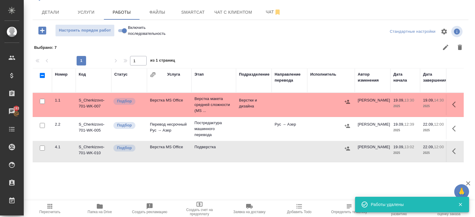
scroll to position [0, 0]
click at [270, 13] on span "Чат" at bounding box center [273, 11] width 29 height 7
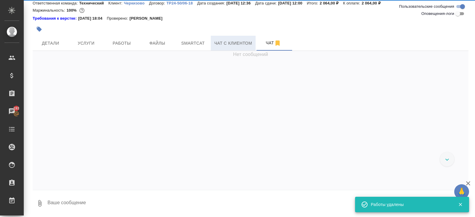
scroll to position [20, 0]
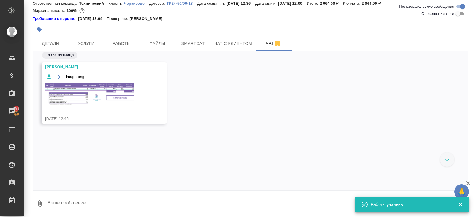
click at [111, 97] on img at bounding box center [89, 94] width 89 height 22
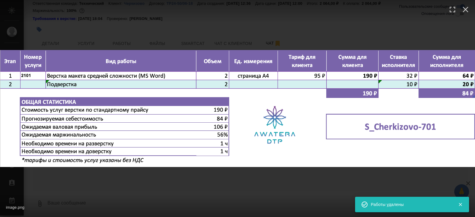
click at [126, 180] on div "image.png 1 of 1" at bounding box center [237, 108] width 475 height 217
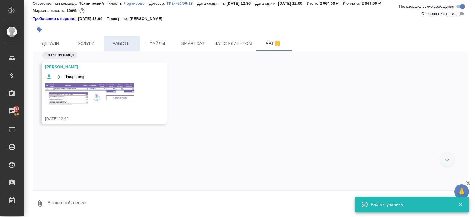
click at [125, 44] on span "Работы" at bounding box center [122, 43] width 29 height 7
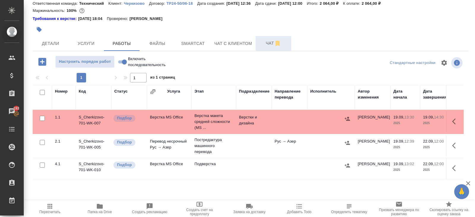
click at [266, 44] on span "Чат" at bounding box center [273, 43] width 29 height 7
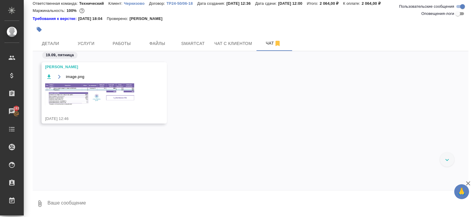
click at [92, 94] on img at bounding box center [89, 94] width 89 height 22
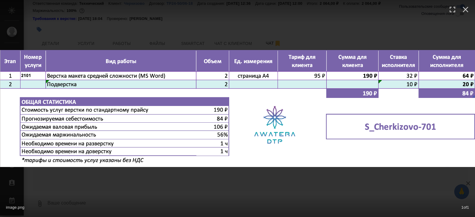
click at [105, 169] on div "image.png 1 of 1" at bounding box center [237, 108] width 475 height 217
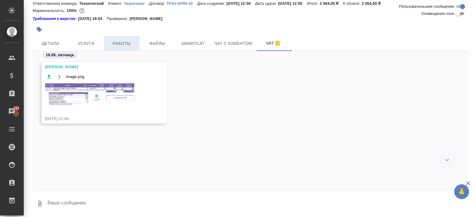
click at [121, 45] on span "Работы" at bounding box center [122, 43] width 29 height 7
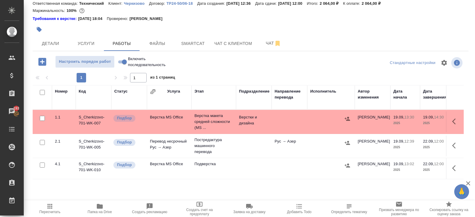
scroll to position [37, 0]
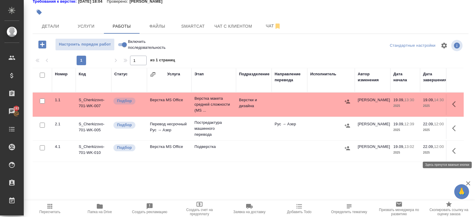
click at [456, 150] on icon "button" at bounding box center [455, 150] width 7 height 7
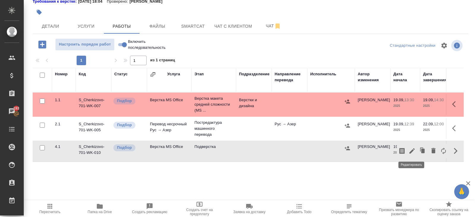
click at [413, 154] on button "button" at bounding box center [412, 150] width 10 height 14
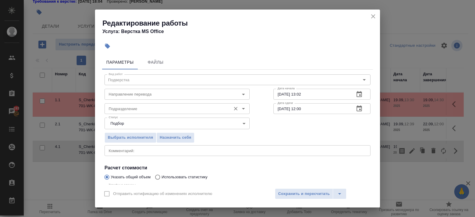
click at [130, 111] on input "Подразделение" at bounding box center [167, 108] width 122 height 7
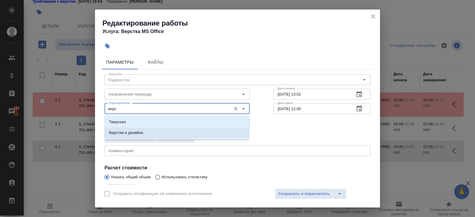
click at [114, 134] on p "Верстки и дизайна" at bounding box center [126, 133] width 34 height 6
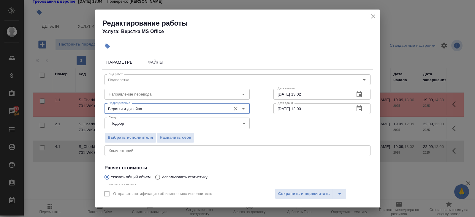
scroll to position [63, 0]
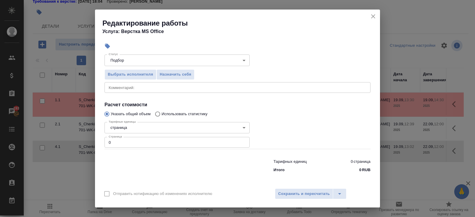
type input "Верстки и дизайна"
click at [116, 143] on input "0" at bounding box center [177, 142] width 145 height 11
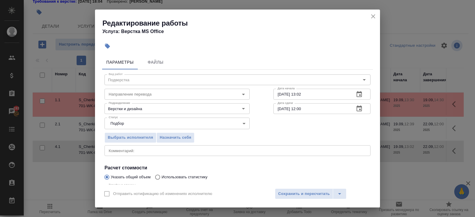
type input "2"
click at [358, 96] on icon "button" at bounding box center [359, 94] width 7 height 7
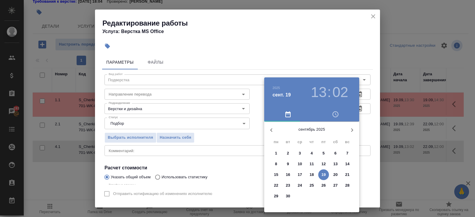
click at [280, 184] on span "22" at bounding box center [276, 185] width 11 height 6
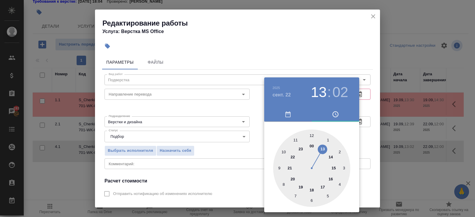
click at [295, 139] on div at bounding box center [311, 167] width 77 height 77
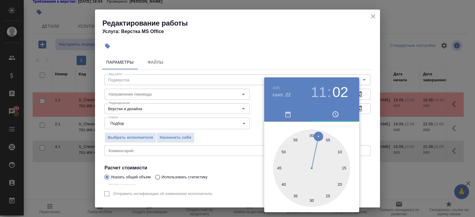
type input "22.09.2025 11:00"
click at [311, 135] on div at bounding box center [311, 167] width 77 height 77
click at [248, 174] on div at bounding box center [237, 108] width 475 height 217
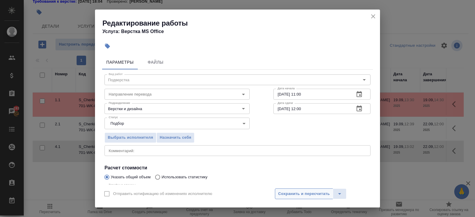
click at [285, 193] on span "Сохранить и пересчитать" at bounding box center [304, 193] width 52 height 7
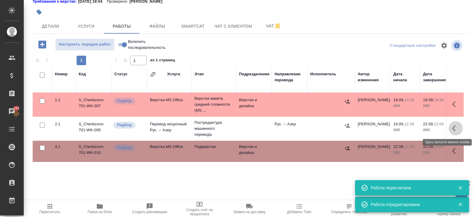
click at [453, 128] on icon "button" at bounding box center [455, 127] width 7 height 7
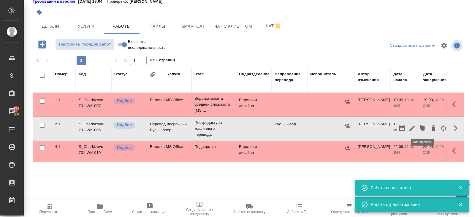
click at [413, 128] on icon "button" at bounding box center [412, 127] width 7 height 7
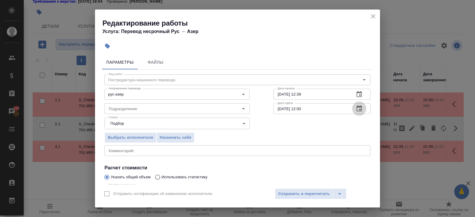
click at [362, 110] on icon "button" at bounding box center [359, 108] width 5 height 6
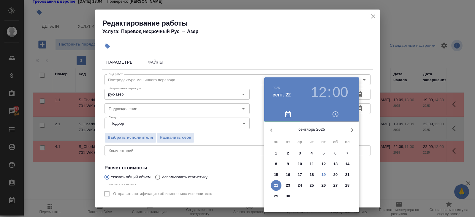
click at [275, 183] on p "22" at bounding box center [276, 185] width 4 height 6
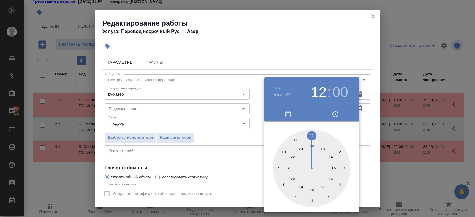
type input "22.09.2025 10:00"
click at [286, 150] on div at bounding box center [311, 167] width 77 height 77
click at [337, 53] on div at bounding box center [237, 108] width 475 height 217
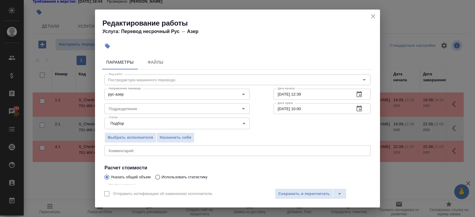
click at [362, 96] on icon "button" at bounding box center [359, 94] width 7 height 7
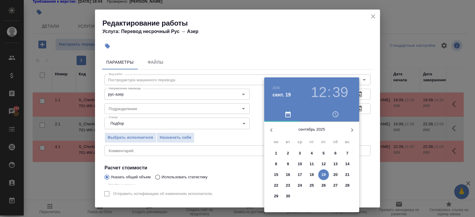
click at [326, 174] on span "19" at bounding box center [323, 174] width 11 height 6
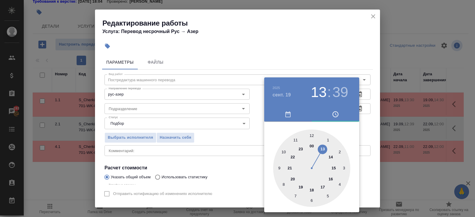
click at [324, 150] on div at bounding box center [311, 167] width 77 height 77
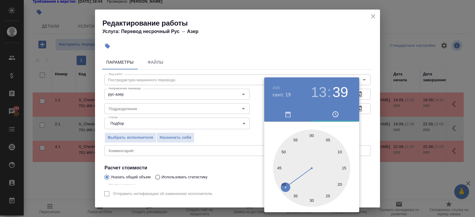
type input "19.09.2025 13:30"
click at [312, 200] on div at bounding box center [311, 167] width 77 height 77
click at [181, 129] on div at bounding box center [237, 108] width 475 height 217
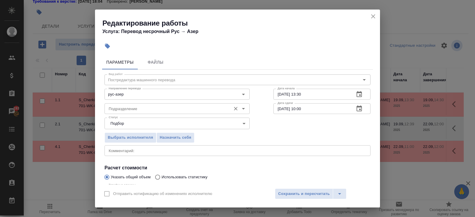
click at [140, 112] on input "Подразделение" at bounding box center [167, 108] width 122 height 7
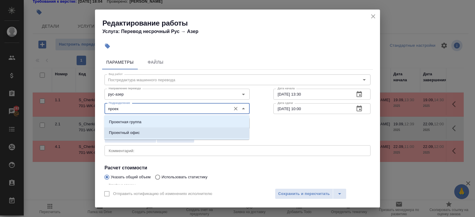
click at [128, 130] on p "Проектный офис" at bounding box center [124, 133] width 31 height 6
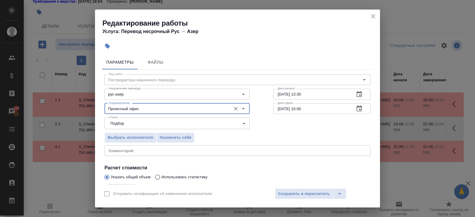
scroll to position [63, 0]
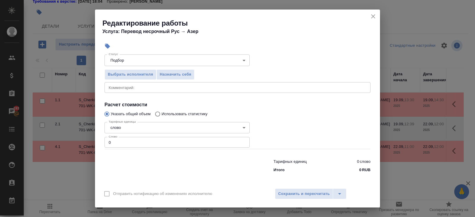
type input "Проектный офис"
click at [123, 143] on input "0" at bounding box center [177, 142] width 145 height 11
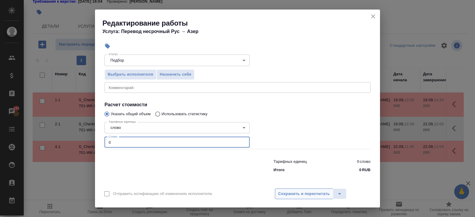
click at [290, 194] on span "Сохранить и пересчитать" at bounding box center [304, 193] width 52 height 7
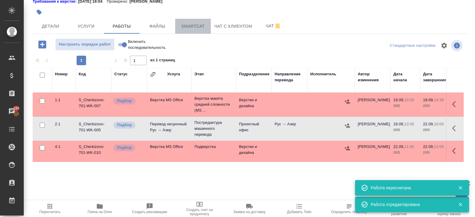
click at [189, 27] on span "Smartcat" at bounding box center [193, 26] width 29 height 7
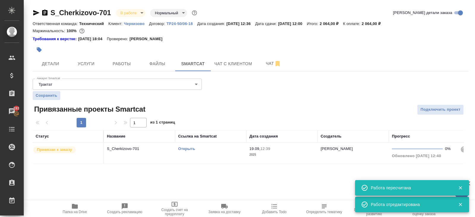
click at [183, 146] on link "Открыть" at bounding box center [186, 148] width 17 height 4
click at [122, 57] on button "Работы" at bounding box center [122, 63] width 36 height 15
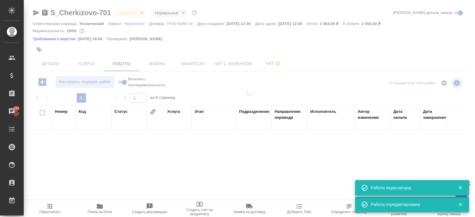
scroll to position [37, 0]
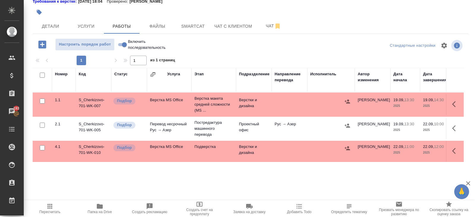
click at [51, 211] on span "Пересчитать" at bounding box center [50, 211] width 21 height 4
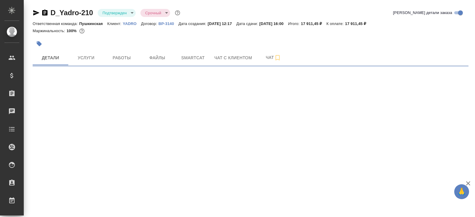
select select "RU"
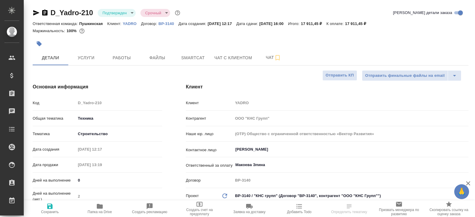
type textarea "x"
click at [126, 14] on body "🙏 .cls-1 fill:#fff; AWATERA Belyakova Yulia Клиенты Спецификации Заказы Чаты To…" at bounding box center [237, 108] width 475 height 217
type textarea "x"
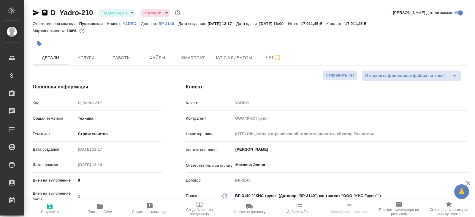
type textarea "x"
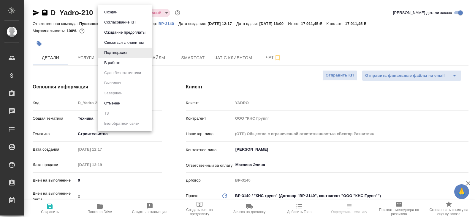
click at [114, 66] on button "В работе" at bounding box center [112, 62] width 20 height 7
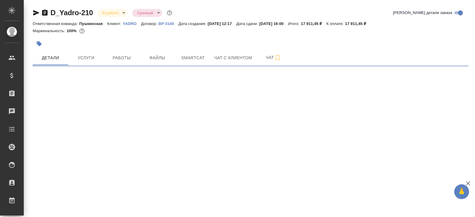
select select "RU"
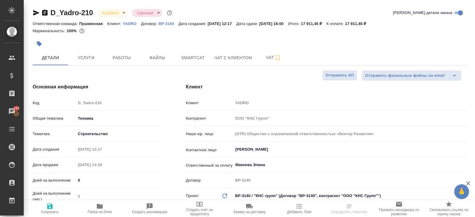
type textarea "x"
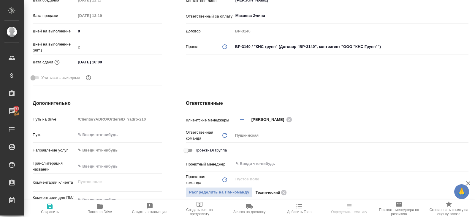
scroll to position [156, 0]
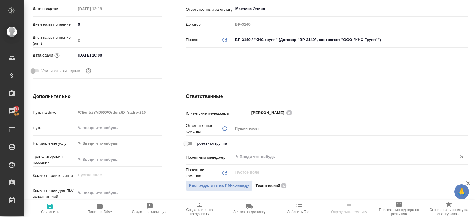
click at [259, 151] on div "​" at bounding box center [351, 156] width 236 height 11
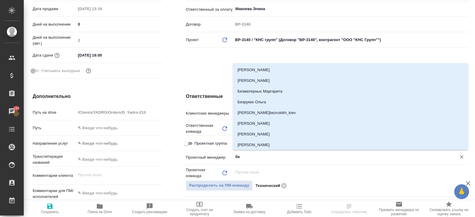
type input "бел"
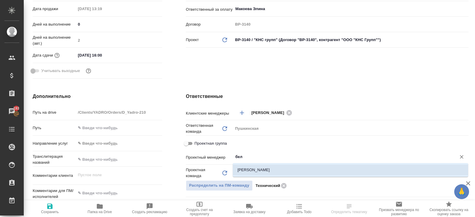
click at [255, 169] on li "[PERSON_NAME]" at bounding box center [351, 169] width 236 height 11
type textarea "x"
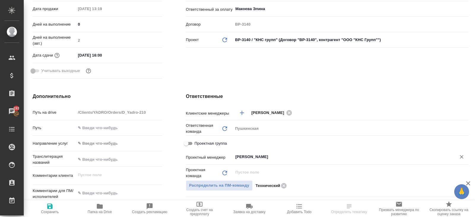
type input "[PERSON_NAME]"
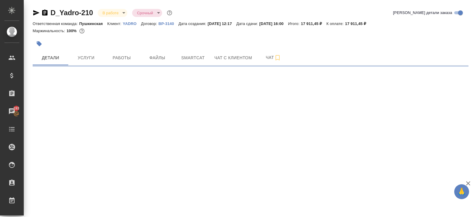
scroll to position [0, 0]
select select "RU"
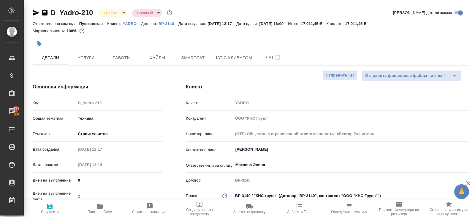
type textarea "x"
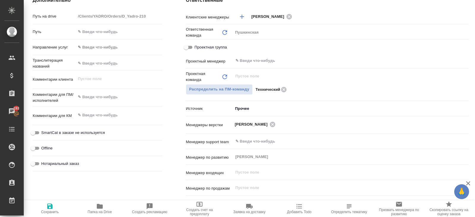
scroll to position [254, 0]
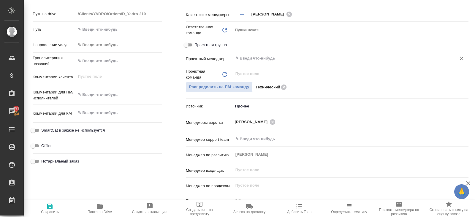
click at [250, 59] on input "text" at bounding box center [341, 58] width 212 height 7
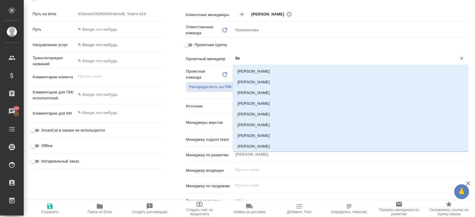
type input "бел"
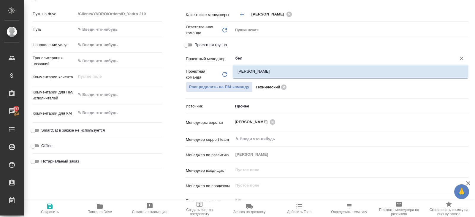
click at [250, 73] on li "[PERSON_NAME]" at bounding box center [351, 71] width 236 height 11
type textarea "x"
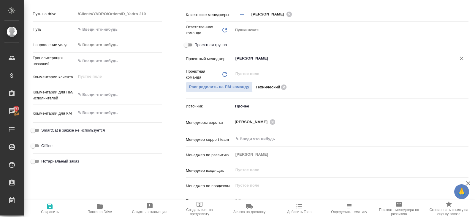
type input "[PERSON_NAME]"
click at [50, 209] on span "Сохранить" at bounding box center [50, 211] width 18 height 4
type textarea "x"
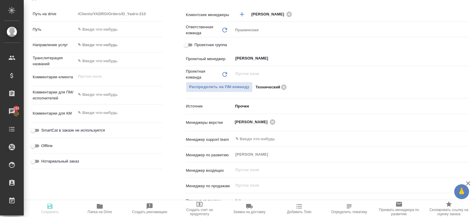
type textarea "x"
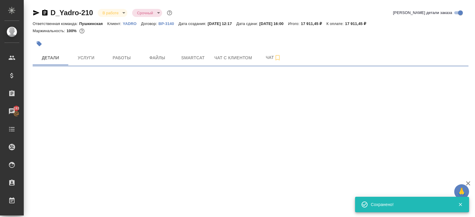
scroll to position [0, 0]
select select "RU"
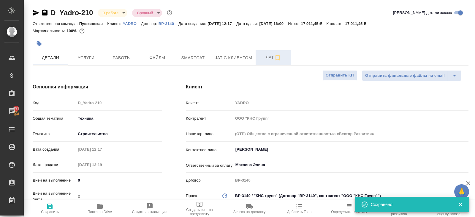
click at [269, 56] on span "Чат" at bounding box center [273, 57] width 29 height 7
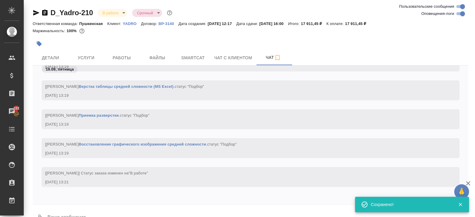
click at [458, 15] on input "Оповещения-логи" at bounding box center [462, 13] width 21 height 7
checkbox input "false"
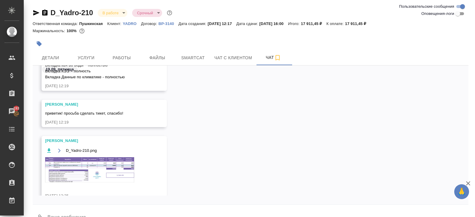
scroll to position [63, 0]
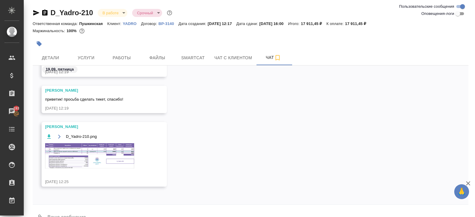
click at [100, 155] on img at bounding box center [89, 155] width 89 height 25
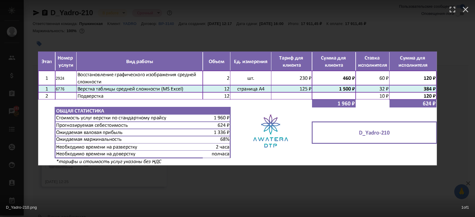
click at [154, 29] on div "D_Yadro-210.png 1 of 1" at bounding box center [237, 108] width 475 height 217
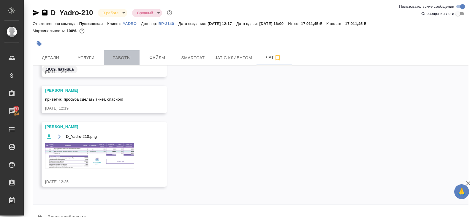
click at [123, 62] on button "Работы" at bounding box center [122, 57] width 36 height 15
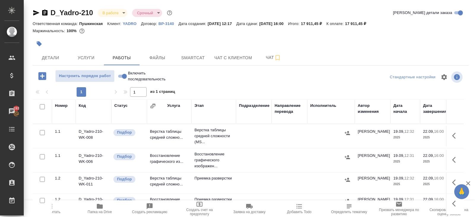
scroll to position [31, 0]
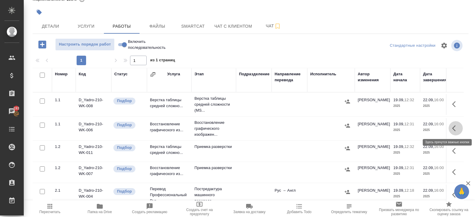
click at [450, 129] on button "button" at bounding box center [456, 128] width 14 height 14
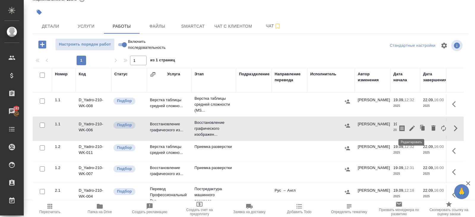
click at [414, 128] on icon "button" at bounding box center [412, 127] width 7 height 7
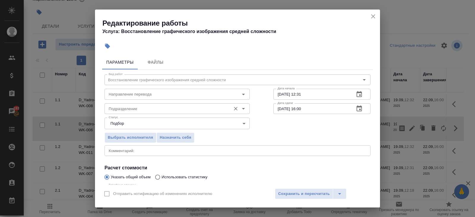
click at [168, 109] on input "Подразделение" at bounding box center [167, 108] width 122 height 7
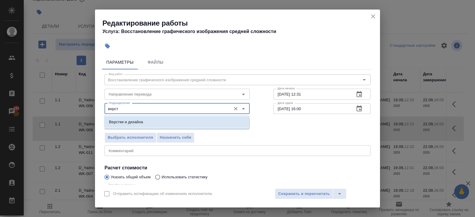
click at [162, 118] on li "Верстки и дизайна" at bounding box center [176, 121] width 145 height 11
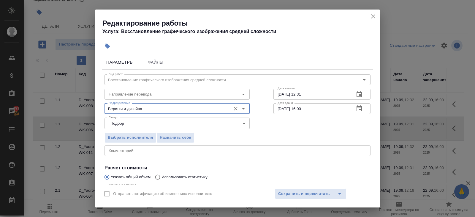
scroll to position [63, 0]
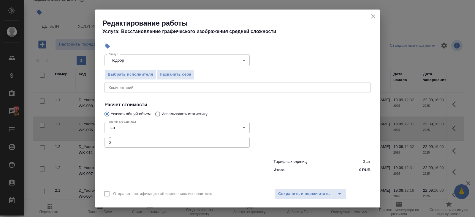
type input "Верстки и дизайна"
click at [154, 144] on input "0" at bounding box center [177, 142] width 145 height 11
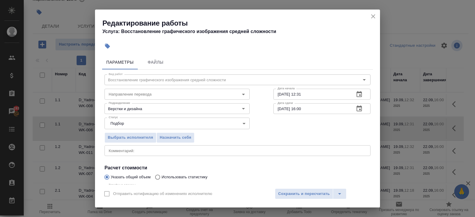
type input "2"
click at [362, 94] on icon "button" at bounding box center [359, 94] width 5 height 6
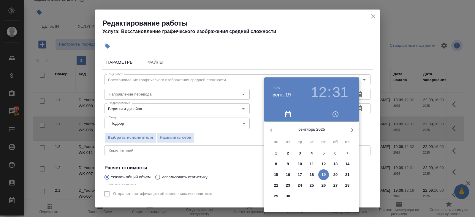
click at [324, 173] on p "19" at bounding box center [324, 174] width 4 height 6
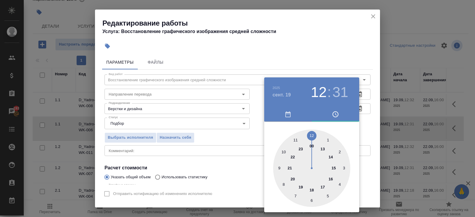
click at [323, 149] on div at bounding box center [311, 167] width 77 height 77
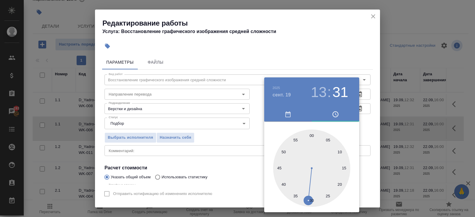
type input "19.09.2025 13:30"
click at [312, 197] on div at bounding box center [311, 167] width 77 height 77
click at [374, 135] on div at bounding box center [237, 108] width 475 height 217
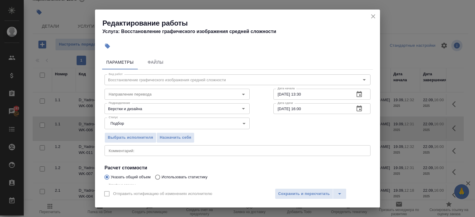
click at [359, 108] on icon "button" at bounding box center [359, 108] width 5 height 6
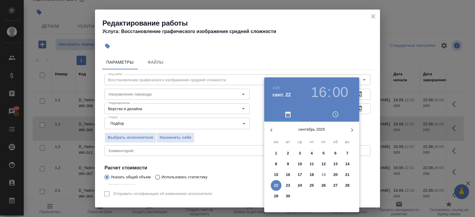
click at [323, 175] on p "19" at bounding box center [324, 174] width 4 height 6
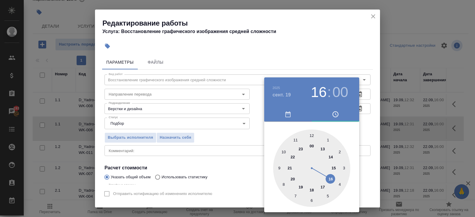
click at [334, 168] on div at bounding box center [311, 167] width 77 height 77
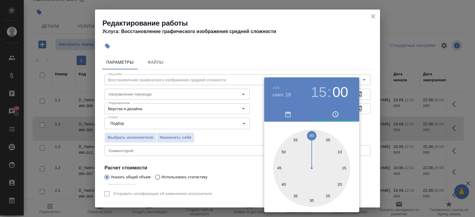
type input "19.09.2025 15:30"
click at [313, 198] on div at bounding box center [311, 167] width 77 height 77
click at [241, 185] on div at bounding box center [237, 108] width 475 height 217
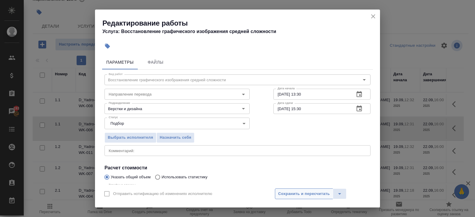
click at [284, 195] on span "Сохранить и пересчитать" at bounding box center [304, 193] width 52 height 7
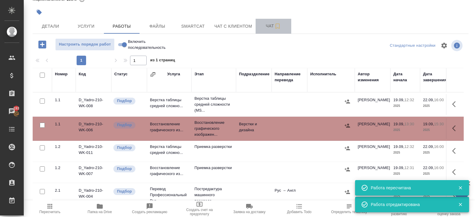
click at [271, 20] on button "Чат" at bounding box center [274, 26] width 36 height 15
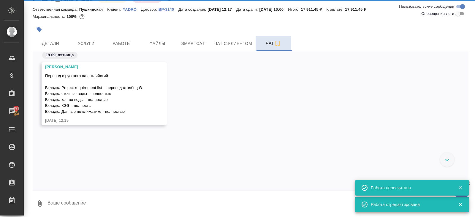
scroll to position [63, 0]
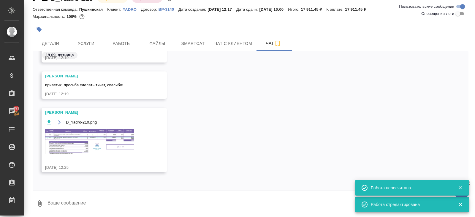
click at [95, 141] on img at bounding box center [89, 141] width 89 height 25
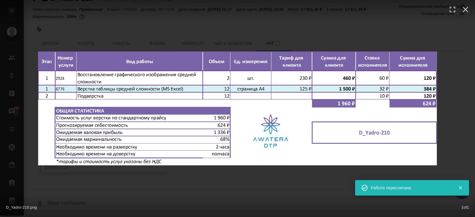
click at [112, 183] on div "D_Yadro-210.png 1 of 1" at bounding box center [237, 108] width 475 height 217
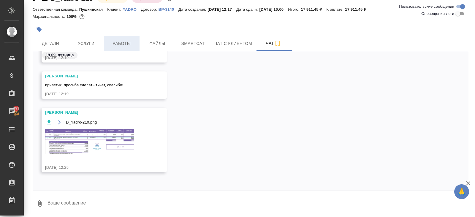
click at [121, 38] on button "Работы" at bounding box center [122, 43] width 36 height 15
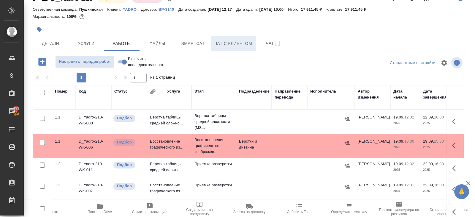
scroll to position [31, 0]
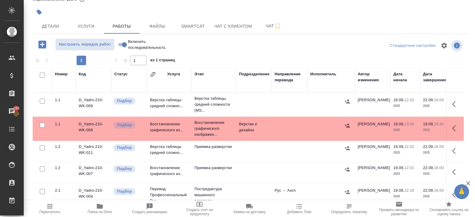
click at [452, 105] on icon "button" at bounding box center [455, 103] width 7 height 7
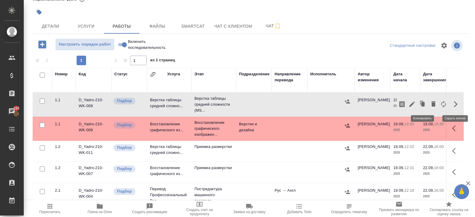
click at [413, 103] on icon "button" at bounding box center [412, 103] width 5 height 5
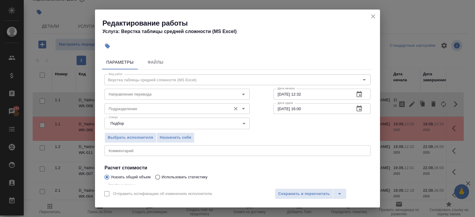
click at [171, 106] on input "Подразделение" at bounding box center [167, 108] width 122 height 7
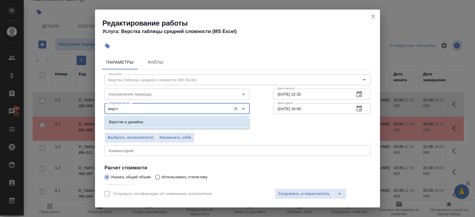
click at [157, 119] on li "Верстки и дизайна" at bounding box center [176, 121] width 145 height 11
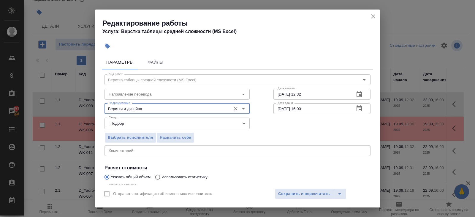
scroll to position [63, 0]
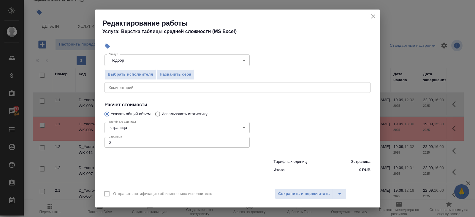
type input "Верстки и дизайна"
click at [150, 143] on input "0" at bounding box center [177, 142] width 145 height 11
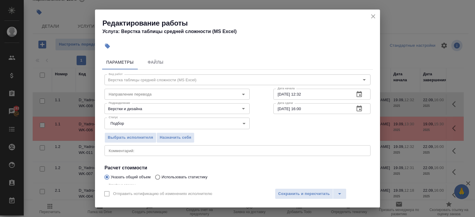
type input "12"
click at [361, 94] on icon "button" at bounding box center [359, 94] width 7 height 7
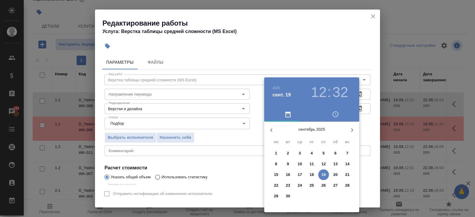
click at [324, 172] on p "19" at bounding box center [324, 174] width 4 height 6
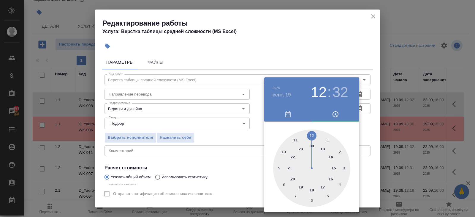
click at [324, 148] on div at bounding box center [311, 167] width 77 height 77
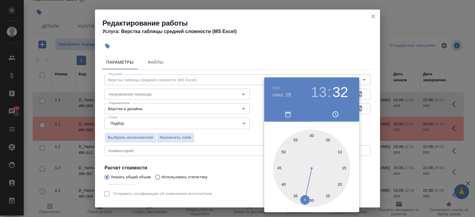
click at [312, 201] on div at bounding box center [311, 167] width 77 height 77
type input "19.09.2025 13:30"
click at [367, 138] on div at bounding box center [237, 108] width 475 height 217
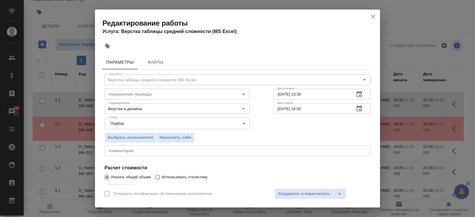
click at [357, 110] on icon "button" at bounding box center [359, 108] width 7 height 7
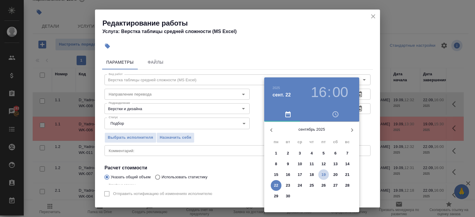
click at [325, 176] on p "19" at bounding box center [324, 174] width 4 height 6
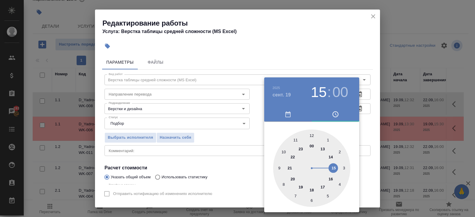
click at [334, 168] on div at bounding box center [311, 167] width 77 height 77
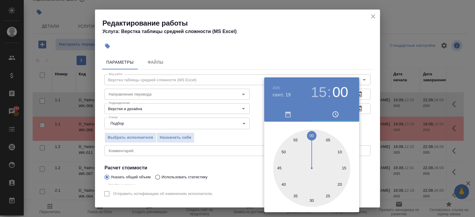
type input "19.09.2025 15:30"
click at [312, 198] on div at bounding box center [311, 167] width 77 height 77
click at [217, 179] on div at bounding box center [237, 108] width 475 height 217
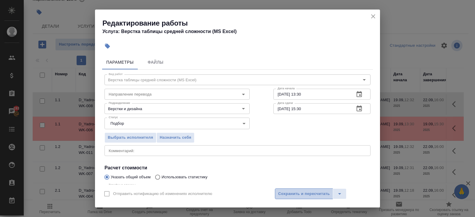
click at [282, 193] on span "Сохранить и пересчитать" at bounding box center [304, 193] width 52 height 7
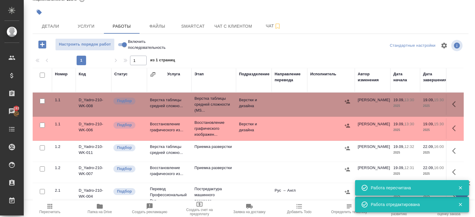
click at [41, 76] on input "checkbox" at bounding box center [42, 74] width 5 height 5
checkbox input "true"
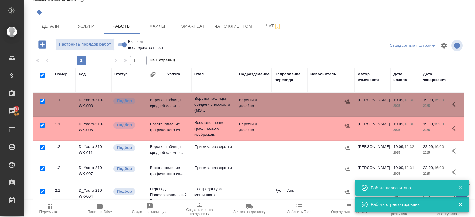
checkbox input "true"
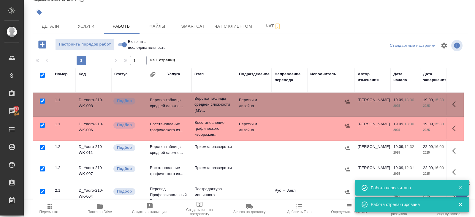
checkbox input "true"
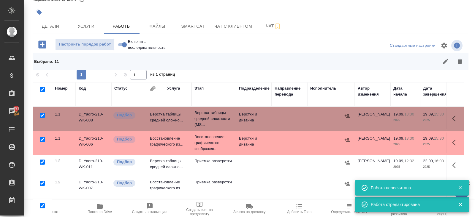
click at [41, 115] on input "checkbox" at bounding box center [42, 115] width 5 height 5
checkbox input "false"
click at [41, 139] on input "checkbox" at bounding box center [42, 139] width 5 height 5
checkbox input "false"
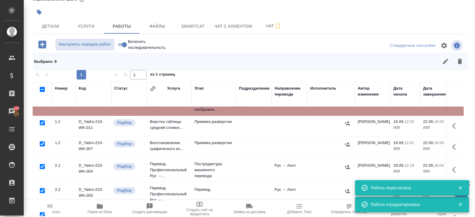
scroll to position [75, 0]
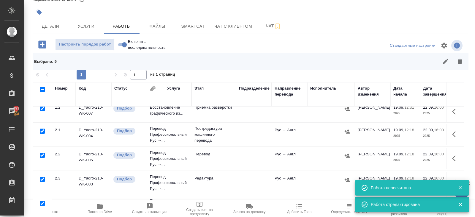
click at [43, 130] on input "checkbox" at bounding box center [42, 130] width 5 height 5
checkbox input "false"
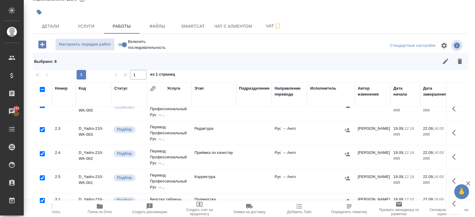
scroll to position [142, 0]
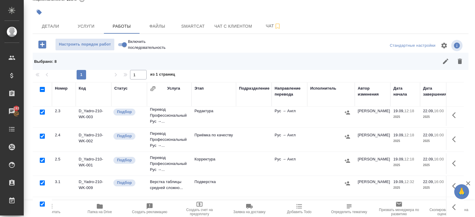
click at [42, 180] on input "checkbox" at bounding box center [42, 182] width 5 height 5
checkbox input "false"
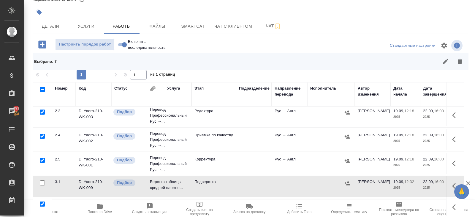
scroll to position [45, 0]
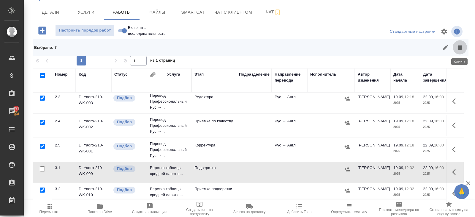
click at [465, 52] on button "button" at bounding box center [460, 47] width 14 height 14
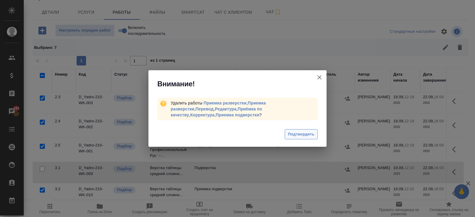
click at [297, 131] on span "Подтвердить" at bounding box center [301, 134] width 26 height 7
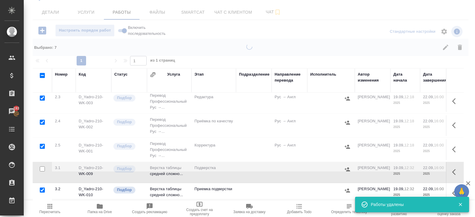
scroll to position [0, 0]
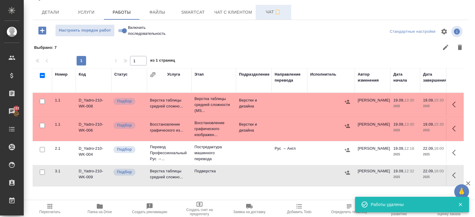
click at [268, 13] on span "Чат" at bounding box center [273, 11] width 29 height 7
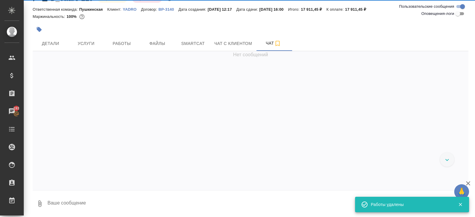
scroll to position [63, 0]
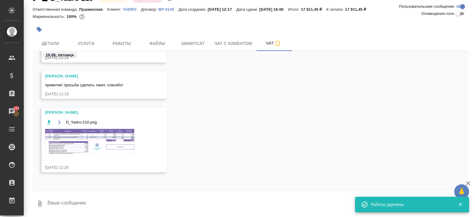
click at [100, 132] on img at bounding box center [89, 141] width 89 height 25
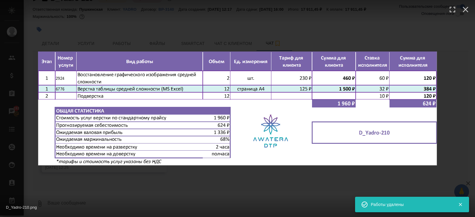
click at [115, 190] on div "D_Yadro-210.png 1 of 1" at bounding box center [237, 108] width 475 height 217
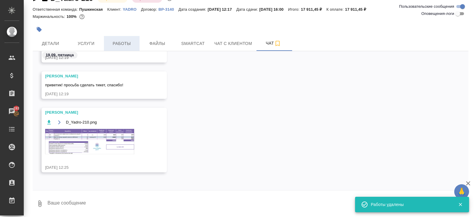
click at [122, 46] on span "Работы" at bounding box center [122, 43] width 29 height 7
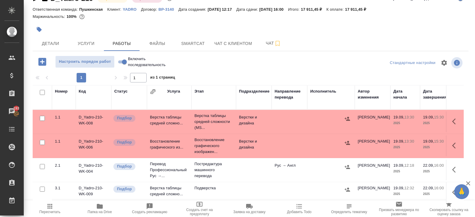
scroll to position [31, 0]
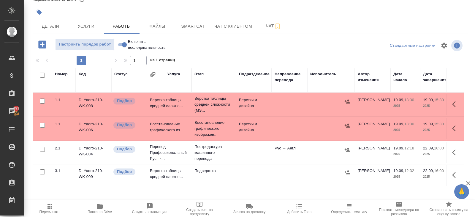
click at [458, 175] on icon "button" at bounding box center [455, 174] width 7 height 7
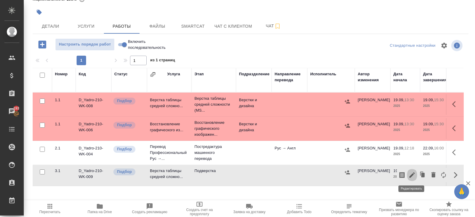
click at [415, 175] on icon "button" at bounding box center [412, 174] width 7 height 7
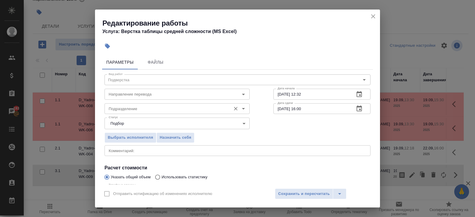
click at [119, 102] on div "Подразделение Подразделение" at bounding box center [177, 108] width 145 height 14
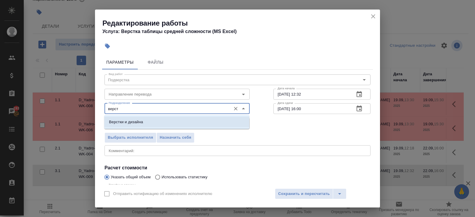
click at [118, 127] on li "Верстки и дизайна" at bounding box center [176, 121] width 145 height 11
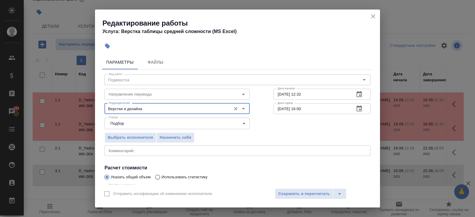
scroll to position [63, 0]
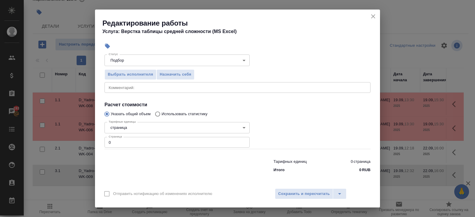
type input "Верстки и дизайна"
click at [121, 143] on input "0" at bounding box center [177, 142] width 145 height 11
type input "12"
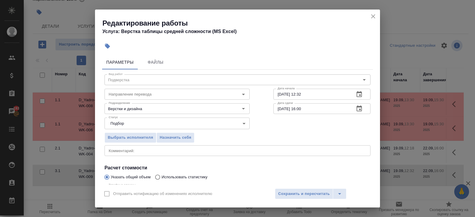
click at [362, 92] on icon "button" at bounding box center [359, 94] width 7 height 7
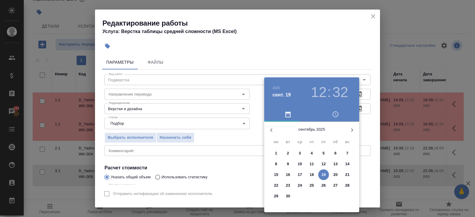
click at [277, 183] on p "22" at bounding box center [276, 185] width 4 height 6
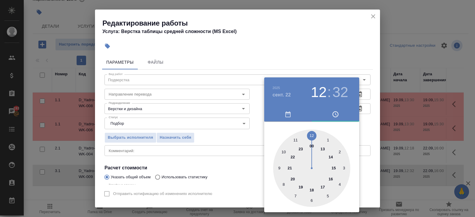
click at [334, 168] on div at bounding box center [311, 167] width 77 height 77
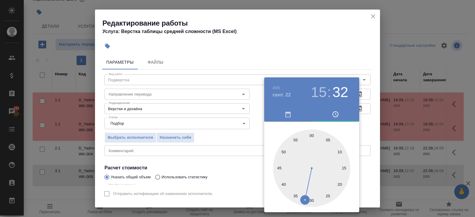
type input "22.09.2025 15:30"
click at [311, 201] on div at bounding box center [311, 167] width 77 height 77
click at [237, 179] on div at bounding box center [237, 108] width 475 height 217
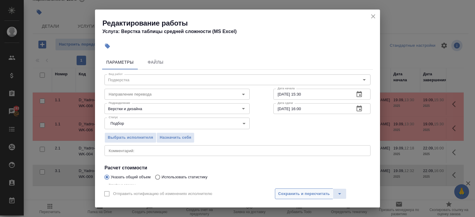
click at [284, 190] on span "Сохранить и пересчитать" at bounding box center [304, 193] width 52 height 7
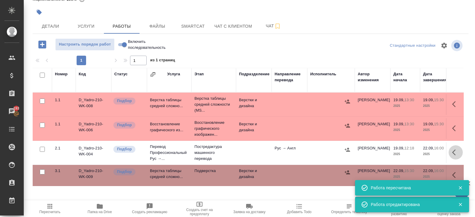
click at [454, 153] on icon "button" at bounding box center [454, 152] width 4 height 6
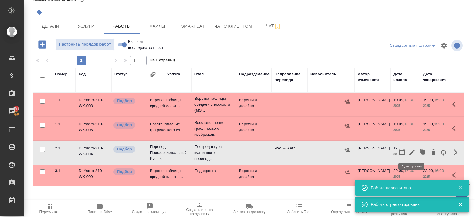
click at [413, 152] on icon "button" at bounding box center [412, 152] width 7 height 7
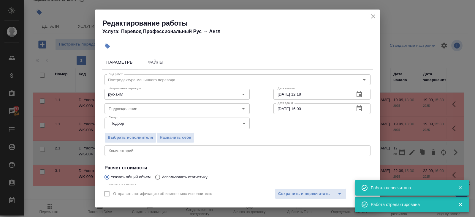
click at [361, 107] on icon "button" at bounding box center [359, 108] width 7 height 7
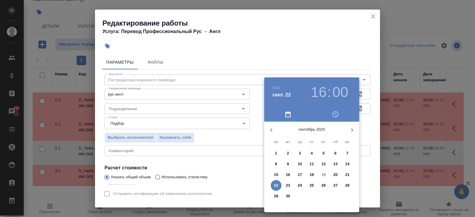
click at [276, 184] on p "22" at bounding box center [276, 185] width 4 height 6
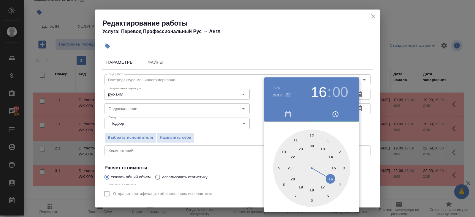
type input "22.09.2025 15:00"
click at [336, 165] on div at bounding box center [311, 167] width 77 height 77
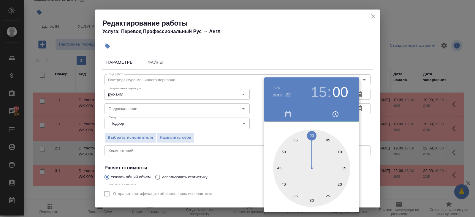
click at [369, 61] on div at bounding box center [237, 108] width 475 height 217
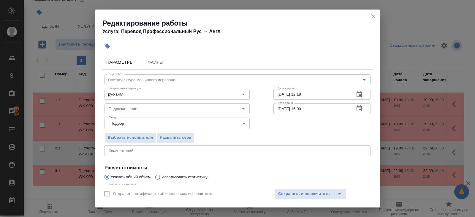
click at [359, 95] on icon "button" at bounding box center [359, 94] width 7 height 7
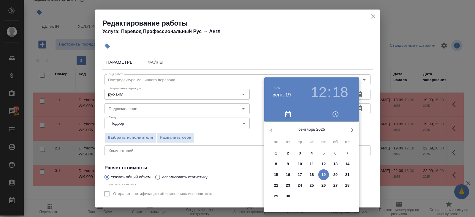
click at [324, 174] on p "19" at bounding box center [324, 174] width 4 height 6
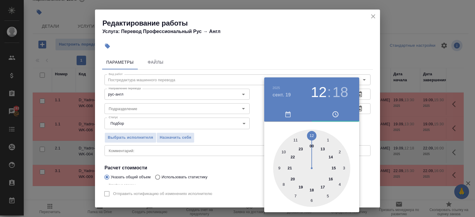
click at [333, 177] on div at bounding box center [311, 167] width 77 height 77
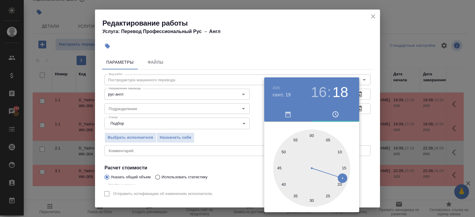
type input "19.09.2025 16:00"
click at [311, 136] on div at bounding box center [311, 167] width 77 height 77
click at [183, 142] on div at bounding box center [237, 108] width 475 height 217
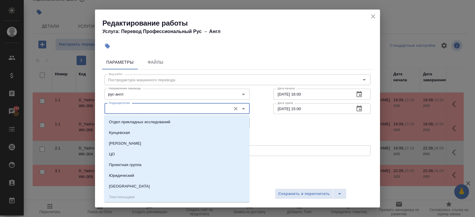
click at [117, 108] on input "Подразделение" at bounding box center [167, 108] width 122 height 7
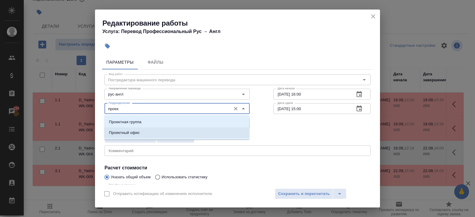
click at [114, 132] on p "Проектный офис" at bounding box center [124, 133] width 31 height 6
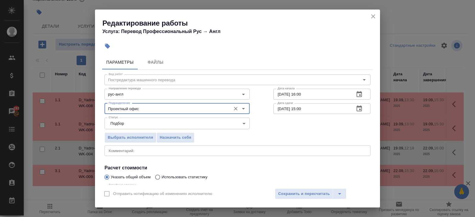
scroll to position [63, 0]
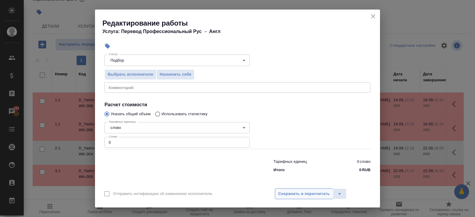
type input "Проектный офис"
click at [288, 196] on span "Сохранить и пересчитать" at bounding box center [304, 193] width 52 height 7
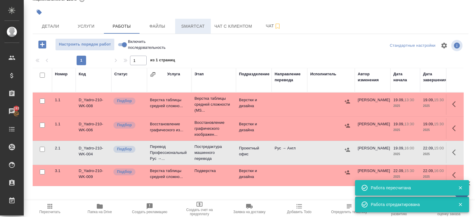
click at [190, 26] on span "Smartcat" at bounding box center [193, 26] width 29 height 7
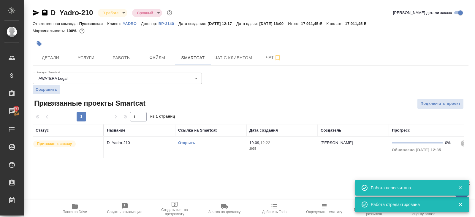
click at [185, 142] on link "Открыть" at bounding box center [186, 142] width 17 height 4
click at [129, 57] on span "Работы" at bounding box center [122, 57] width 29 height 7
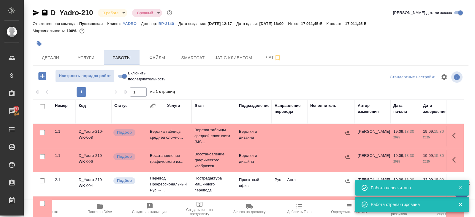
scroll to position [31, 0]
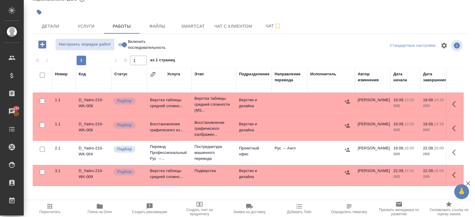
click at [455, 152] on icon "button" at bounding box center [455, 152] width 7 height 7
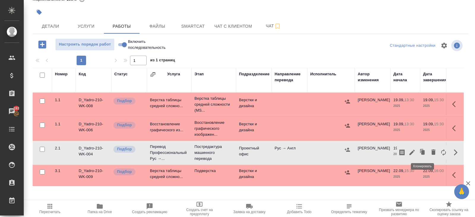
click at [414, 152] on icon "button" at bounding box center [412, 152] width 7 height 7
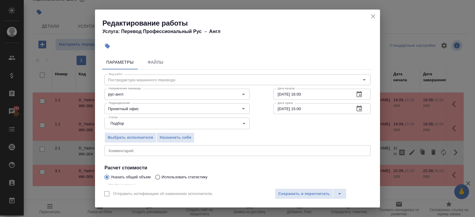
scroll to position [63, 0]
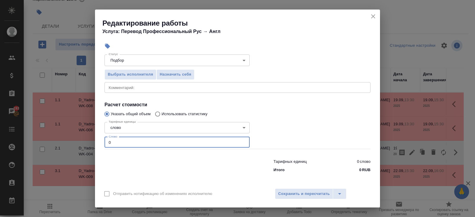
drag, startPoint x: 121, startPoint y: 142, endPoint x: 56, endPoint y: 142, distance: 65.1
click at [56, 142] on div "Редактирование работы Услуга: Перевод Профессиональный Рус → Англ Параметры Фай…" at bounding box center [237, 108] width 475 height 217
type input "2500"
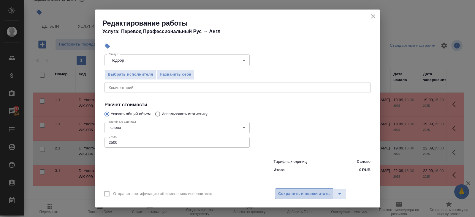
click at [284, 195] on span "Сохранить и пересчитать" at bounding box center [304, 193] width 52 height 7
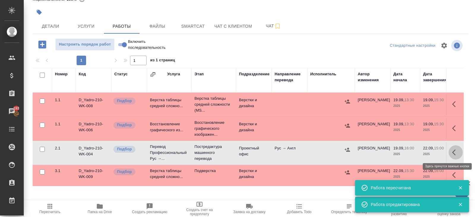
click at [455, 153] on icon "button" at bounding box center [455, 152] width 7 height 7
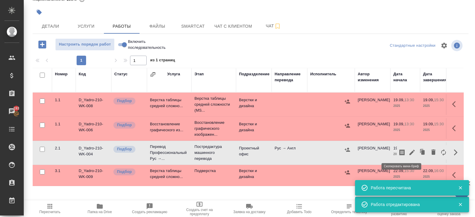
click at [406, 149] on icon "button" at bounding box center [402, 152] width 7 height 7
click at [50, 205] on icon "button" at bounding box center [49, 205] width 7 height 7
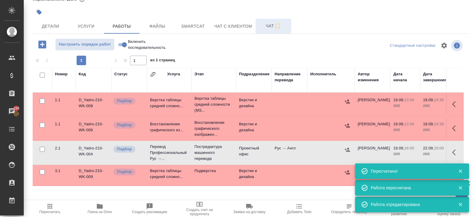
click at [266, 29] on span "Чат" at bounding box center [273, 25] width 29 height 7
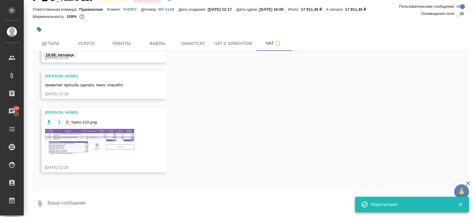
scroll to position [63, 0]
click at [115, 49] on button "Работы" at bounding box center [122, 43] width 36 height 15
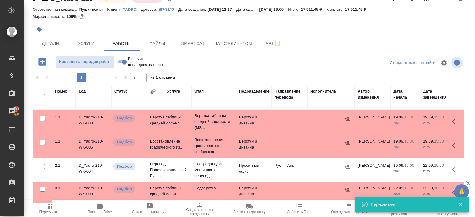
scroll to position [31, 0]
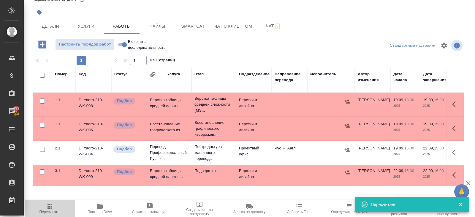
click at [45, 206] on span "Пересчитать" at bounding box center [50, 207] width 43 height 11
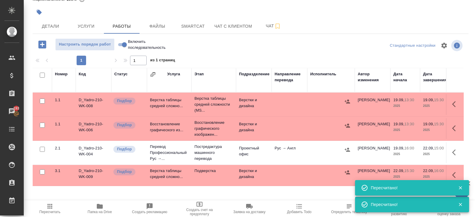
click at [53, 211] on span "Пересчитать" at bounding box center [50, 211] width 21 height 4
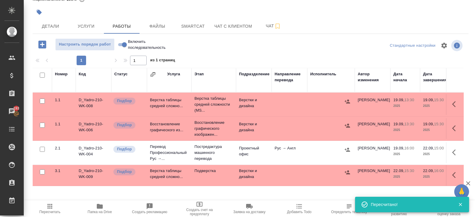
click at [47, 209] on span "Пересчитать" at bounding box center [50, 211] width 21 height 4
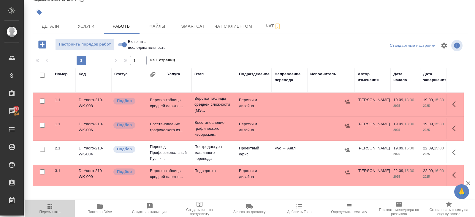
click at [50, 211] on span "Пересчитать" at bounding box center [50, 211] width 21 height 4
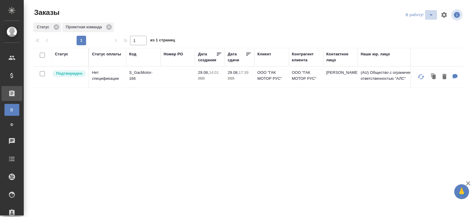
click at [431, 14] on icon "split button" at bounding box center [431, 14] width 7 height 7
click at [427, 25] on li "ПМ" at bounding box center [420, 27] width 33 height 10
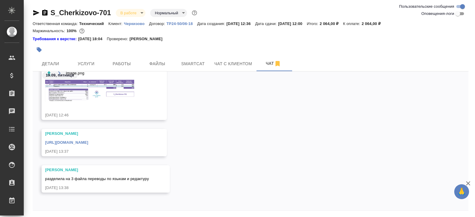
scroll to position [20, 0]
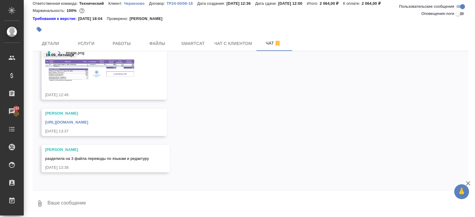
click at [88, 120] on link "https://drive.awatera.com/apps/files/files/10412561?dir=/Shares/%D0%A7%D0%B5%D1…" at bounding box center [66, 122] width 43 height 4
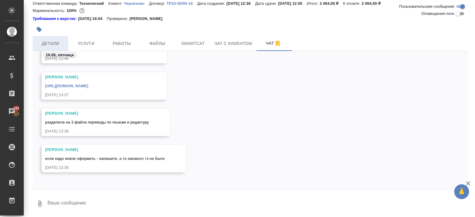
click at [48, 41] on span "Детали" at bounding box center [50, 43] width 29 height 7
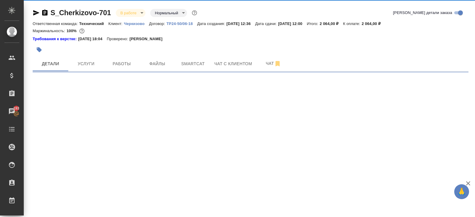
select select "RU"
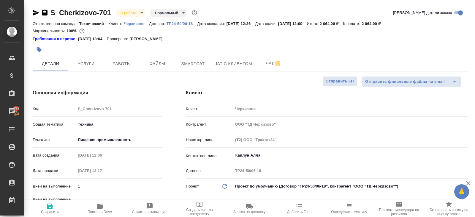
type textarea "x"
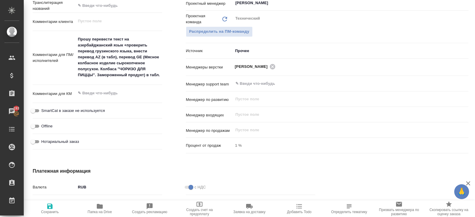
scroll to position [317, 0]
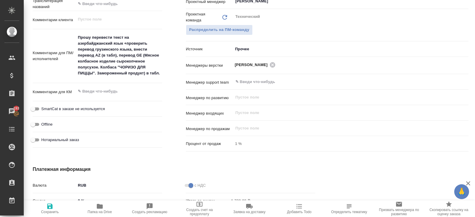
type textarea "x"
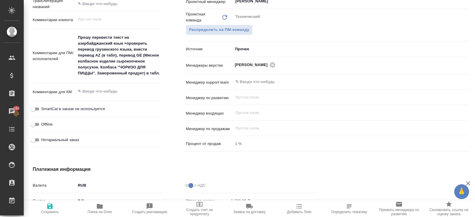
type textarea "x"
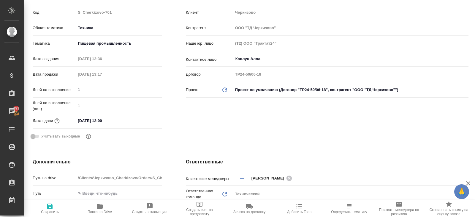
scroll to position [0, 0]
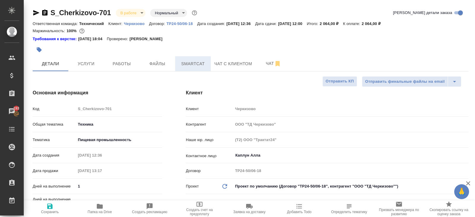
click at [183, 62] on span "Smartcat" at bounding box center [193, 63] width 29 height 7
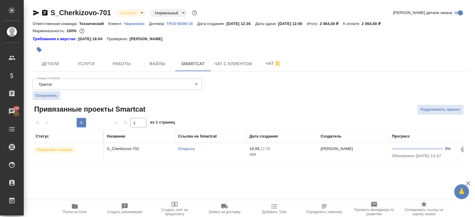
click at [185, 148] on link "Открыть" at bounding box center [186, 148] width 17 height 4
click at [47, 12] on icon "button" at bounding box center [44, 13] width 5 height 6
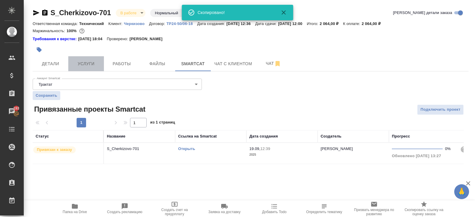
click at [94, 61] on span "Услуги" at bounding box center [86, 63] width 29 height 7
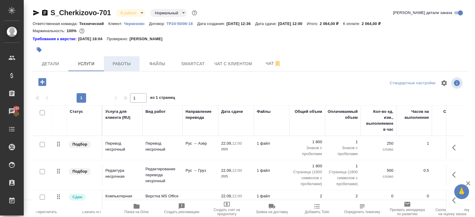
scroll to position [31, 0]
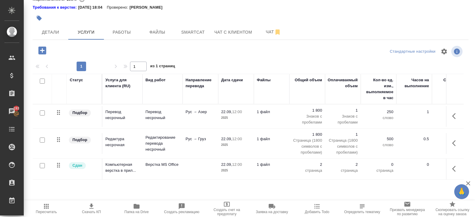
click at [456, 141] on icon "button" at bounding box center [455, 142] width 7 height 7
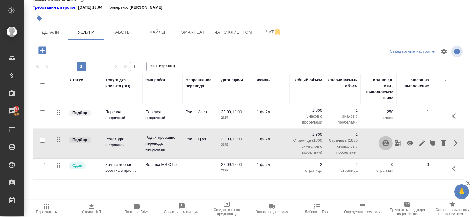
click at [386, 142] on icon "button" at bounding box center [385, 142] width 7 height 7
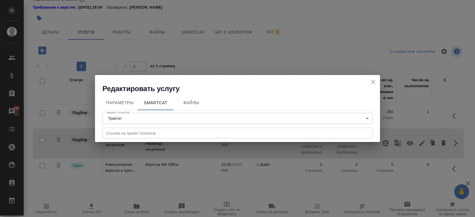
click at [131, 132] on input "text" at bounding box center [237, 132] width 271 height 11
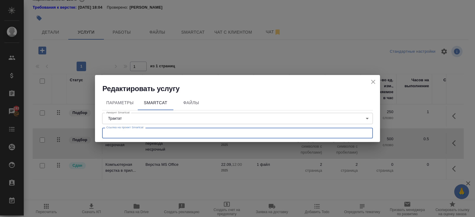
paste input "https://smartcat.com/projects/b6db535f-c931-4862-92a5-96fcf7dce1a2/files"
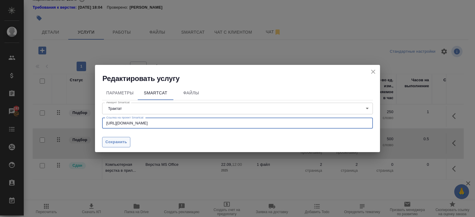
type input "https://smartcat.com/projects/b6db535f-c931-4862-92a5-96fcf7dce1a2/files"
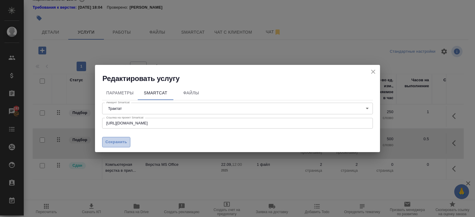
click at [120, 141] on span "Сохранить" at bounding box center [116, 141] width 22 height 7
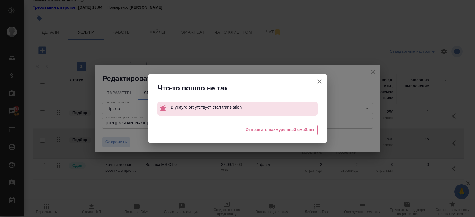
click at [320, 81] on icon "button" at bounding box center [319, 81] width 7 height 7
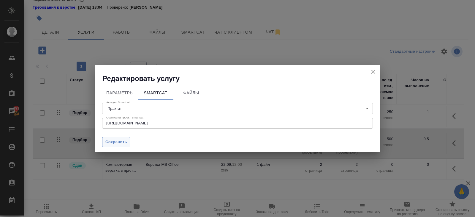
click at [121, 139] on span "Сохранить" at bounding box center [116, 141] width 22 height 7
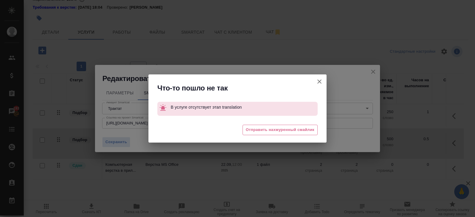
click at [320, 82] on icon "button" at bounding box center [320, 81] width 4 height 4
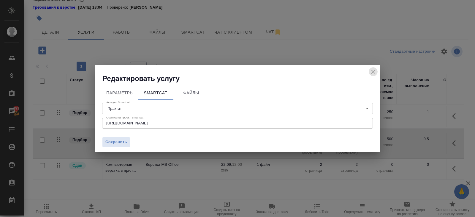
click at [374, 69] on icon "close" at bounding box center [373, 71] width 7 height 7
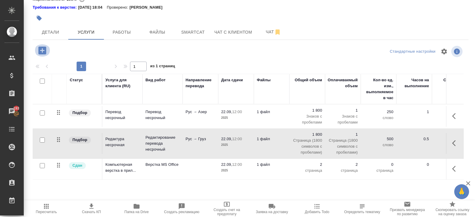
click at [42, 50] on icon "button" at bounding box center [42, 50] width 10 height 10
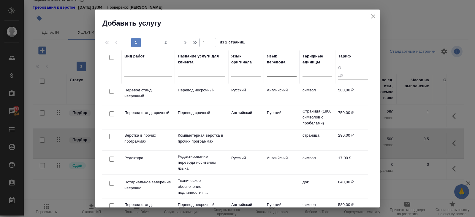
click at [270, 72] on input "text" at bounding box center [270, 70] width 1 height 4
type input "u"
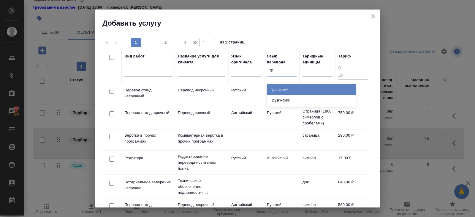
type input "гру"
click at [297, 88] on div "Грузинский" at bounding box center [311, 89] width 89 height 11
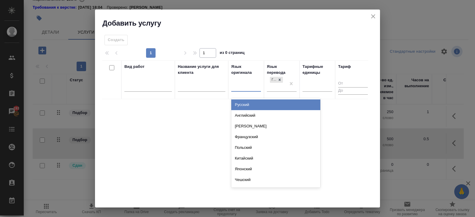
click at [243, 87] on div at bounding box center [246, 85] width 30 height 9
type input "русс"
click at [231, 103] on div "Русский" at bounding box center [275, 104] width 89 height 11
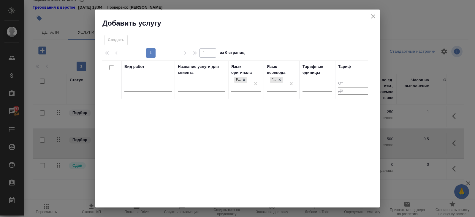
click at [124, 36] on div "Создать" at bounding box center [116, 40] width 23 height 10
click at [135, 92] on div at bounding box center [148, 87] width 48 height 15
click at [135, 90] on div at bounding box center [148, 85] width 48 height 11
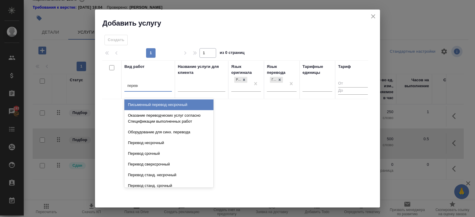
type input "перевод"
click at [147, 102] on div "Письменный перевод несрочный" at bounding box center [168, 104] width 89 height 11
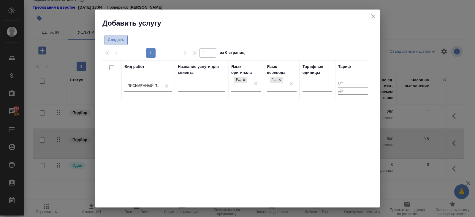
click at [121, 42] on span "Создать" at bounding box center [116, 40] width 17 height 7
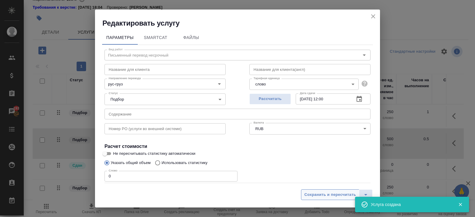
click at [321, 197] on span "Сохранить и пересчитать" at bounding box center [331, 194] width 52 height 7
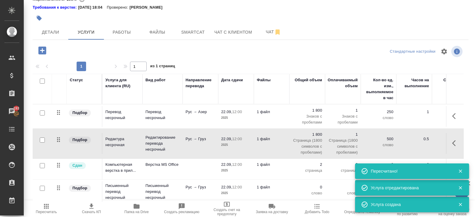
scroll to position [1, 0]
click at [461, 173] on icon "button" at bounding box center [460, 170] width 5 height 5
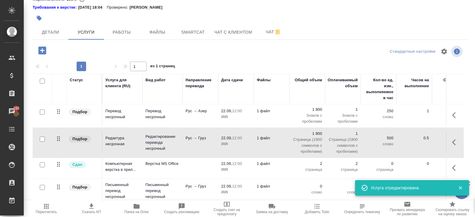
click at [460, 187] on icon "button" at bounding box center [460, 187] width 5 height 5
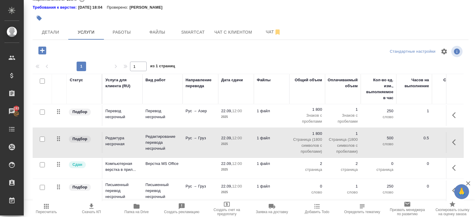
click at [453, 187] on icon "button" at bounding box center [455, 190] width 7 height 7
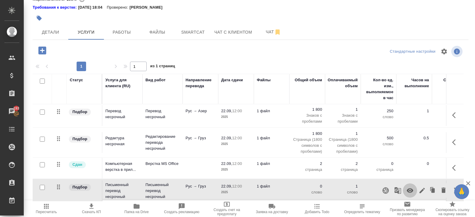
click at [407, 189] on icon "button" at bounding box center [410, 190] width 7 height 7
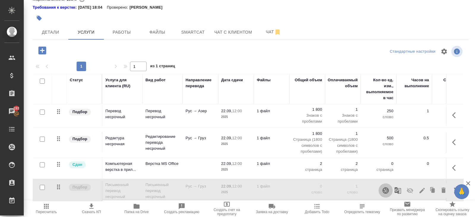
click at [383, 188] on icon "button" at bounding box center [386, 190] width 6 height 6
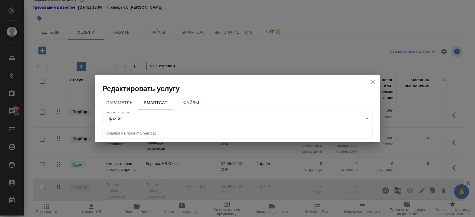
click at [167, 136] on input "text" at bounding box center [237, 132] width 271 height 11
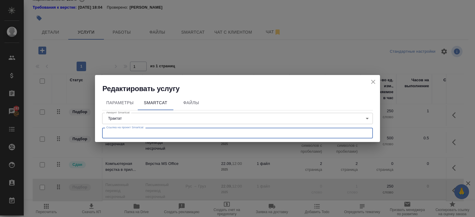
paste input "https://smartcat.com/projects/b6db535f-c931-4862-92a5-96fcf7dce1a2/files"
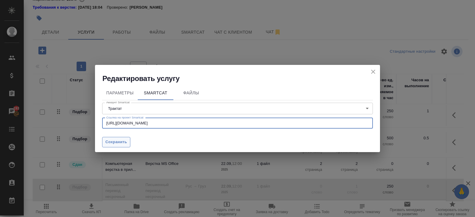
type input "https://smartcat.com/projects/b6db535f-c931-4862-92a5-96fcf7dce1a2/files"
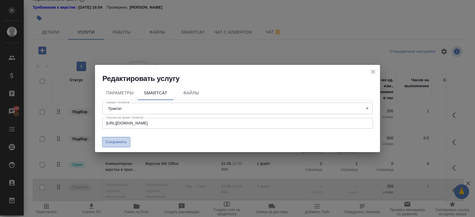
click at [119, 145] on span "Сохранить" at bounding box center [116, 141] width 22 height 7
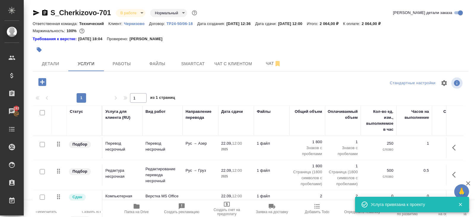
scroll to position [31, 0]
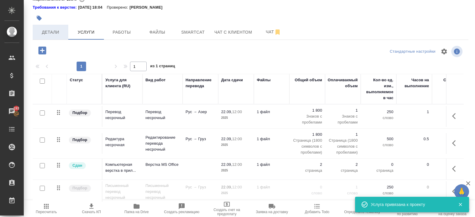
click at [49, 37] on button "Детали" at bounding box center [51, 32] width 36 height 15
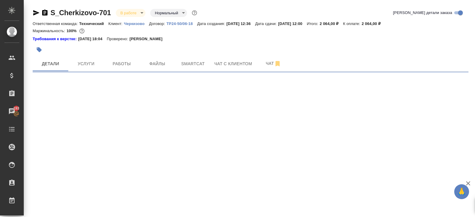
select select "RU"
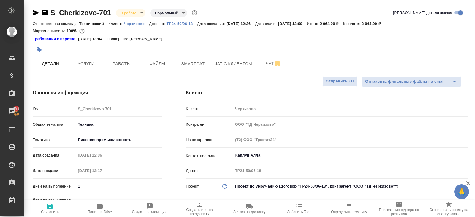
type textarea "x"
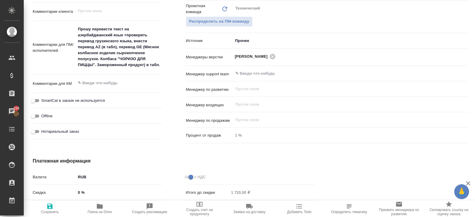
scroll to position [316, 0]
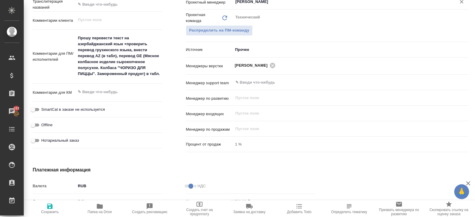
type textarea "x"
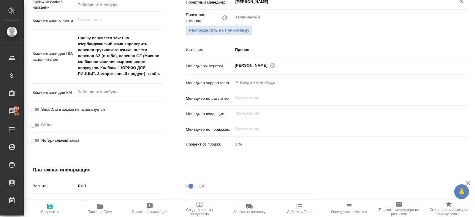
type textarea "x"
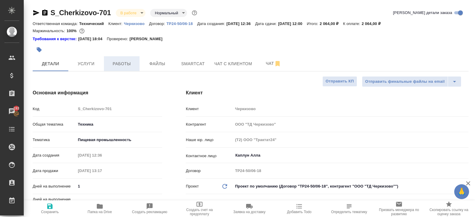
click at [119, 69] on button "Работы" at bounding box center [122, 63] width 36 height 15
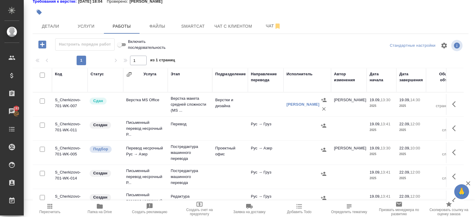
click at [42, 74] on input "checkbox" at bounding box center [42, 74] width 5 height 5
checkbox input "true"
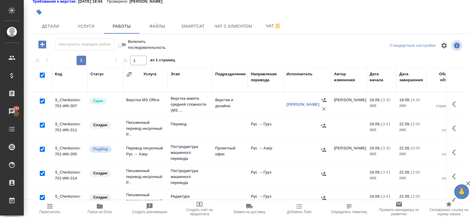
checkbox input "true"
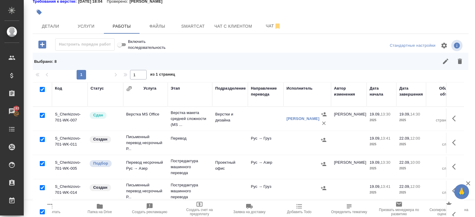
click at [42, 115] on input "checkbox" at bounding box center [42, 115] width 5 height 5
checkbox input "false"
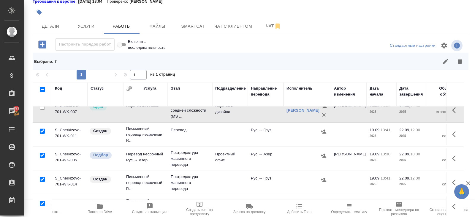
scroll to position [12, 0]
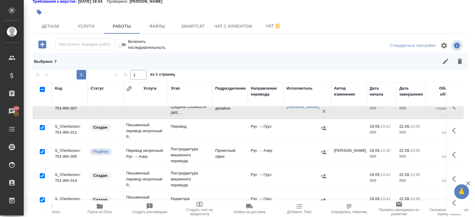
click at [42, 151] on input "checkbox" at bounding box center [42, 151] width 5 height 5
checkbox input "false"
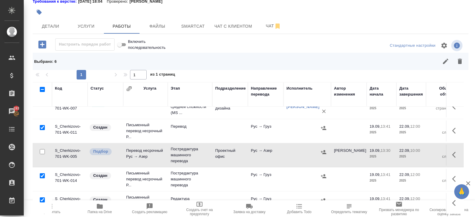
click at [42, 174] on input "checkbox" at bounding box center [42, 175] width 5 height 5
checkbox input "false"
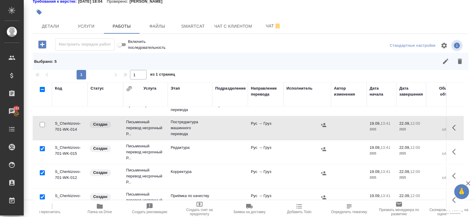
scroll to position [82, 0]
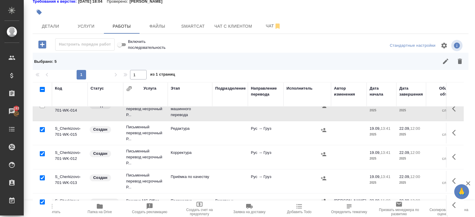
click at [42, 129] on input "checkbox" at bounding box center [42, 129] width 5 height 5
checkbox input "false"
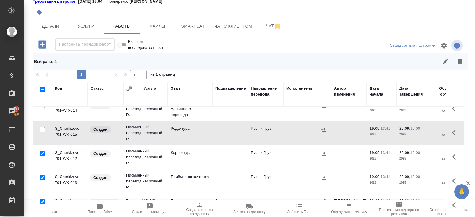
scroll to position [51, 0]
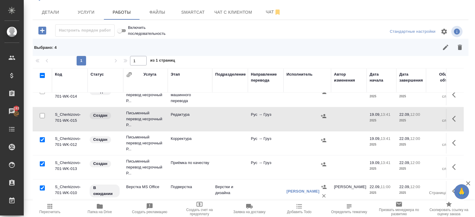
click at [43, 185] on input "checkbox" at bounding box center [42, 187] width 5 height 5
checkbox input "false"
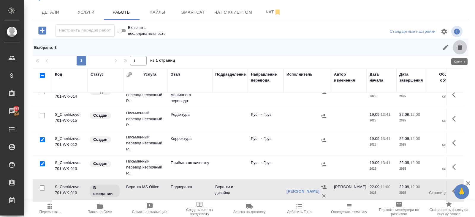
drag, startPoint x: 457, startPoint y: 49, endPoint x: 444, endPoint y: 60, distance: 17.0
click at [457, 49] on icon "button" at bounding box center [460, 47] width 7 height 7
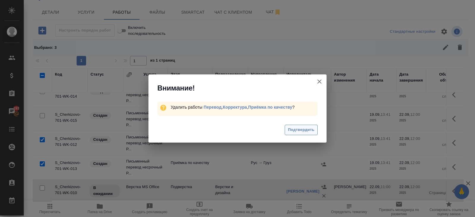
click at [311, 130] on span "Подтвердить" at bounding box center [301, 129] width 26 height 7
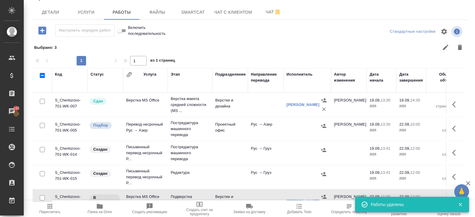
scroll to position [10, 0]
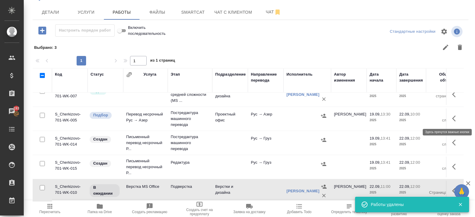
click at [455, 117] on icon "button" at bounding box center [455, 118] width 7 height 7
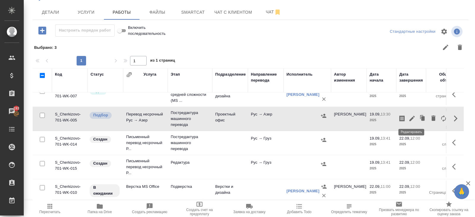
click at [414, 119] on icon "button" at bounding box center [412, 118] width 7 height 7
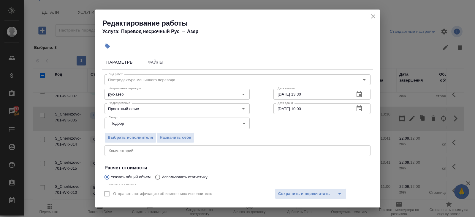
scroll to position [63, 0]
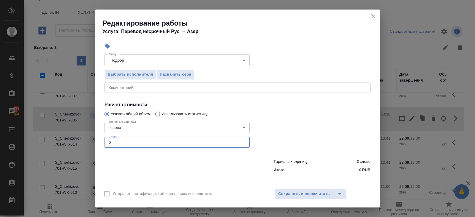
drag, startPoint x: 115, startPoint y: 143, endPoint x: 91, endPoint y: 142, distance: 23.8
click at [97, 143] on div "Параметры Файлы Вид работ Постредактура машинного перевода Вид работ Направлени…" at bounding box center [237, 119] width 285 height 132
type input "24"
type input "24.5"
click at [291, 197] on button "Сохранить и пересчитать" at bounding box center [304, 193] width 58 height 11
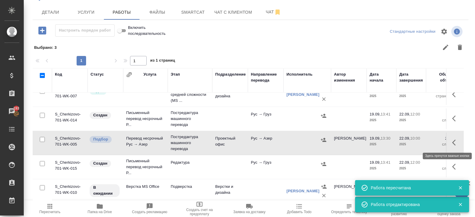
click at [455, 142] on icon "button" at bounding box center [455, 142] width 7 height 7
click at [413, 142] on icon "button" at bounding box center [412, 142] width 7 height 7
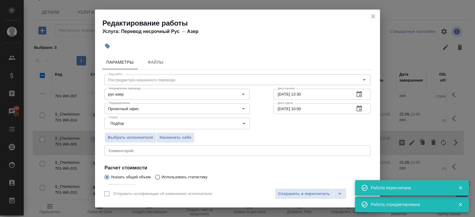
click at [358, 108] on icon "button" at bounding box center [359, 108] width 7 height 7
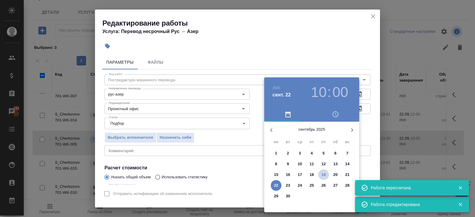
click at [323, 174] on p "19" at bounding box center [324, 174] width 4 height 6
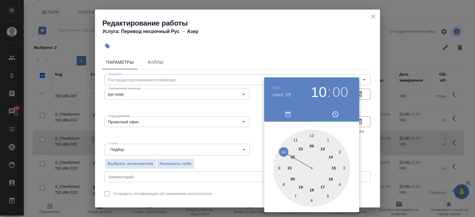
type input "19.09.2025 17:00"
click at [324, 186] on div at bounding box center [311, 167] width 77 height 77
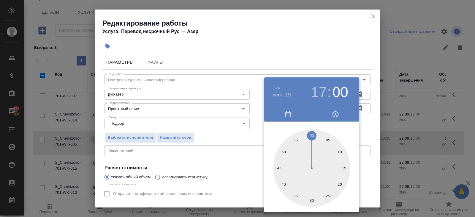
click at [221, 181] on div at bounding box center [237, 108] width 475 height 217
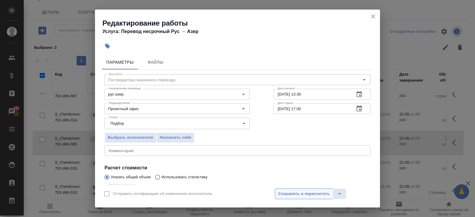
click at [281, 191] on span "Сохранить и пересчитать" at bounding box center [304, 193] width 52 height 7
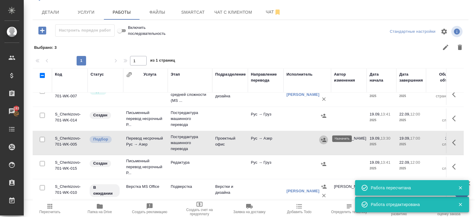
click at [323, 140] on icon "button" at bounding box center [323, 140] width 5 height 4
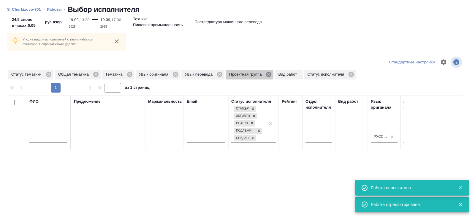
click at [272, 73] on icon at bounding box center [268, 74] width 5 height 5
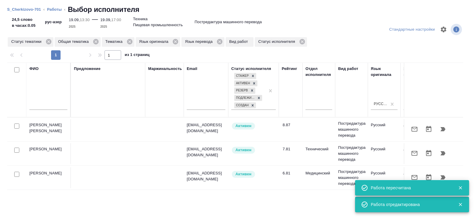
click at [413, 128] on icon "button" at bounding box center [414, 128] width 7 height 7
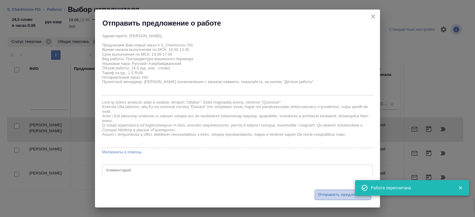
click at [338, 196] on span "Отправить предложение" at bounding box center [343, 194] width 50 height 7
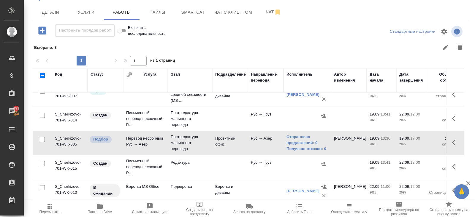
scroll to position [8, 0]
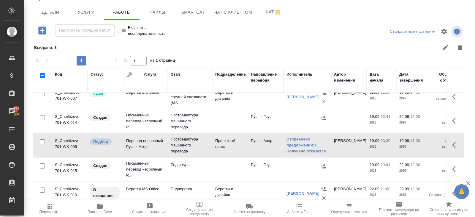
click at [452, 120] on button "button" at bounding box center [456, 120] width 14 height 14
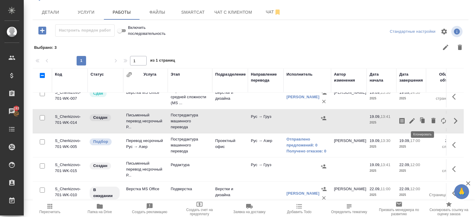
click at [413, 118] on icon "button" at bounding box center [412, 120] width 5 height 5
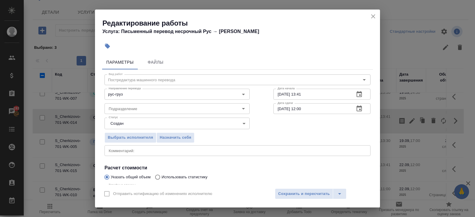
click at [358, 110] on icon "button" at bounding box center [359, 108] width 7 height 7
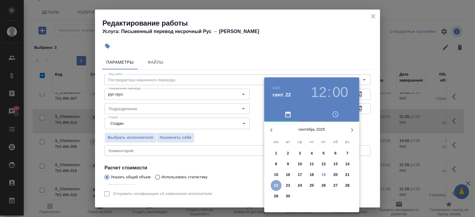
click at [279, 183] on span "22" at bounding box center [276, 185] width 11 height 6
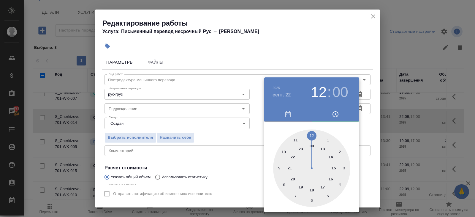
click at [284, 149] on div at bounding box center [311, 167] width 77 height 77
type input "22.09.2025 10:00"
click at [333, 75] on div at bounding box center [237, 108] width 475 height 217
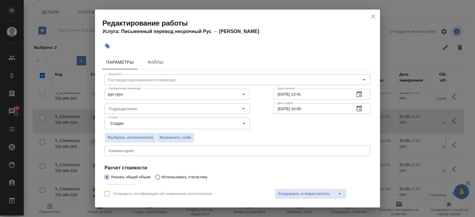
click at [360, 94] on icon "button" at bounding box center [359, 94] width 7 height 7
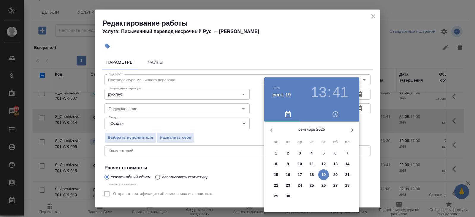
click at [139, 122] on div at bounding box center [237, 108] width 475 height 217
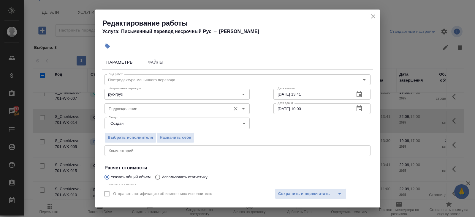
click at [122, 109] on input "Подразделение" at bounding box center [167, 108] width 122 height 7
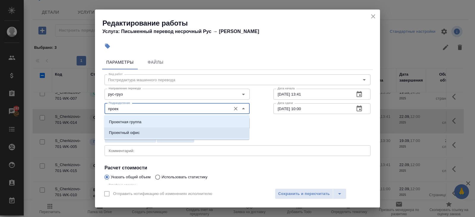
click at [122, 132] on p "Проектный офис" at bounding box center [124, 133] width 31 height 6
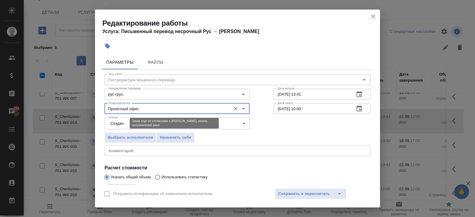
type input "Проектный офис"
click at [118, 121] on body "🙏 .cls-1 fill:#fff; AWATERA Belyakova Yulia Клиенты Спецификации Заказы 193 Чат…" at bounding box center [237, 108] width 475 height 217
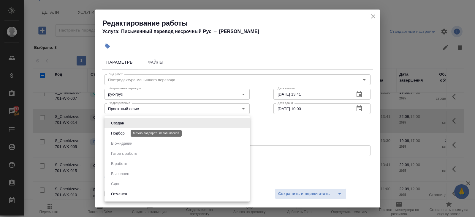
click at [118, 130] on button "Подбор" at bounding box center [117, 133] width 17 height 7
type input "recruiting"
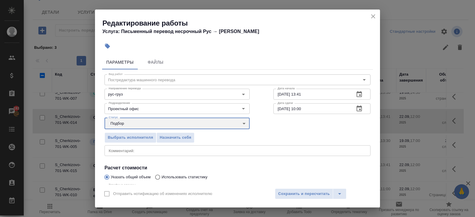
scroll to position [63, 0]
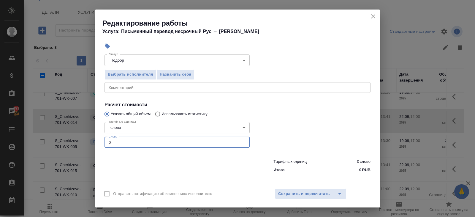
drag, startPoint x: 119, startPoint y: 143, endPoint x: 86, endPoint y: 141, distance: 33.6
click at [86, 141] on div "Редактирование работы Услуга: Письменный перевод несрочный Рус → Груз Параметры…" at bounding box center [237, 108] width 475 height 217
type input "8.2"
click at [302, 192] on span "Сохранить и пересчитать" at bounding box center [304, 193] width 52 height 7
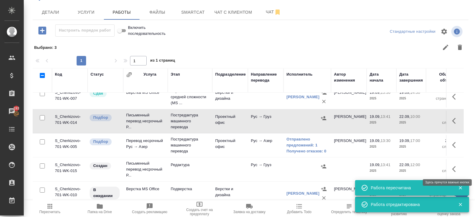
click at [455, 167] on icon "button" at bounding box center [455, 168] width 7 height 7
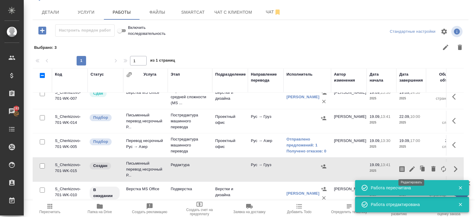
click at [411, 168] on icon "button" at bounding box center [412, 168] width 5 height 5
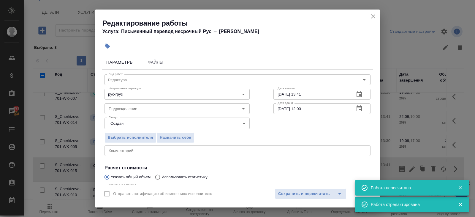
click at [362, 108] on icon "button" at bounding box center [359, 108] width 7 height 7
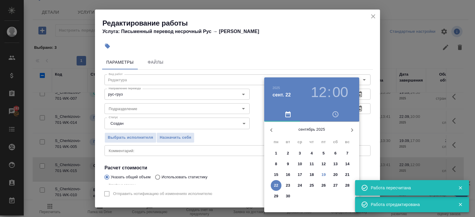
click at [274, 184] on p "22" at bounding box center [276, 185] width 4 height 6
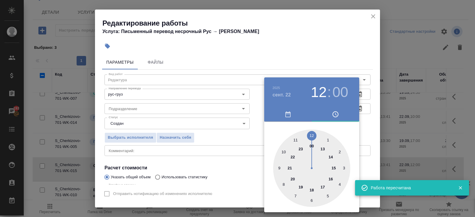
type input "22.09.2025 10:00"
click at [283, 148] on div at bounding box center [311, 167] width 77 height 77
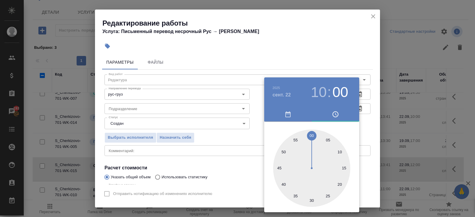
click at [316, 61] on div at bounding box center [237, 108] width 475 height 217
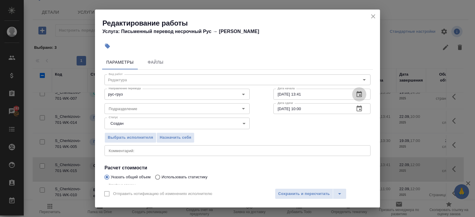
click at [364, 94] on button "button" at bounding box center [359, 94] width 14 height 14
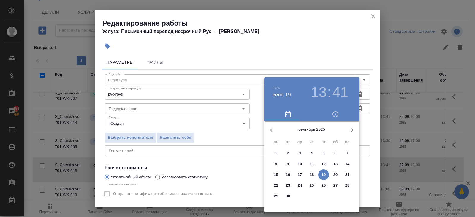
click at [324, 173] on p "19" at bounding box center [324, 174] width 4 height 6
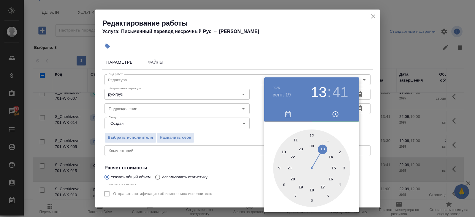
click at [331, 154] on div at bounding box center [311, 167] width 77 height 77
type input "19.09.2025 14:00"
click at [311, 135] on div at bounding box center [311, 167] width 77 height 77
click at [184, 133] on div at bounding box center [237, 108] width 475 height 217
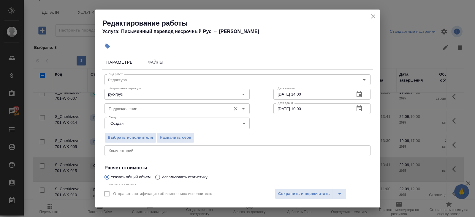
click at [121, 111] on input "Подразделение" at bounding box center [167, 108] width 122 height 7
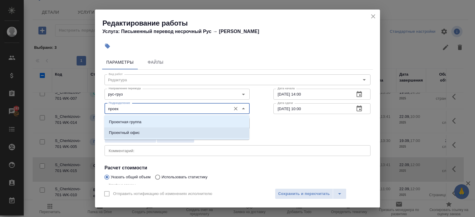
click at [119, 131] on p "Проектный офис" at bounding box center [124, 133] width 31 height 6
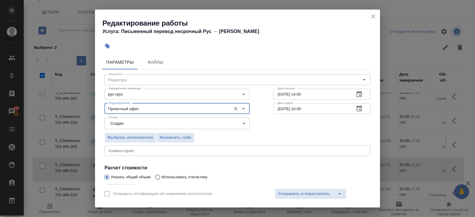
type input "Проектный офис"
click at [119, 127] on body "🙏 .cls-1 fill:#fff; AWATERA Belyakova Yulia Клиенты Спецификации Заказы 193 Чат…" at bounding box center [237, 108] width 475 height 217
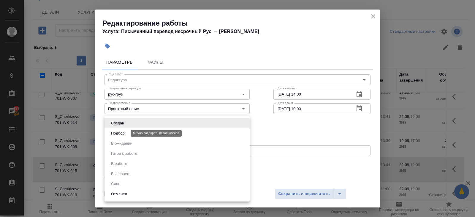
click at [119, 135] on button "Подбор" at bounding box center [117, 133] width 17 height 7
type input "recruiting"
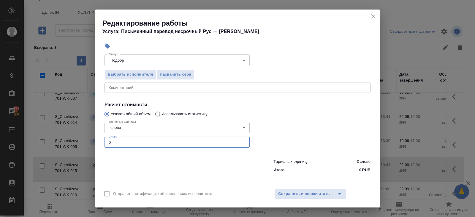
click at [114, 142] on input "0" at bounding box center [177, 142] width 145 height 11
type input "250"
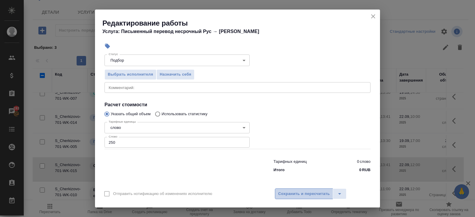
click at [307, 195] on span "Сохранить и пересчитать" at bounding box center [304, 193] width 52 height 7
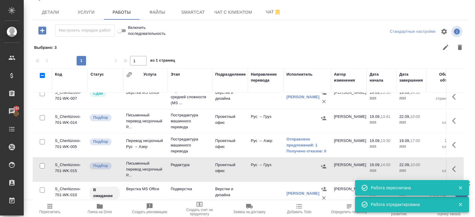
scroll to position [10, 0]
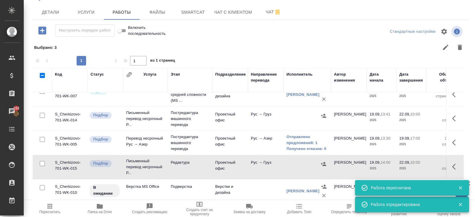
click at [323, 115] on icon "button" at bounding box center [324, 116] width 6 height 6
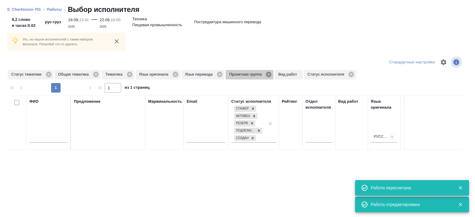
click at [272, 73] on icon at bounding box center [269, 74] width 7 height 7
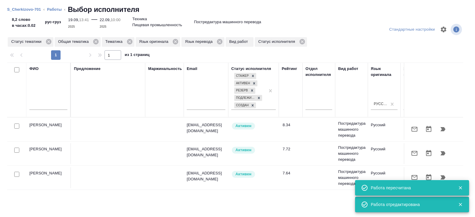
scroll to position [21, 0]
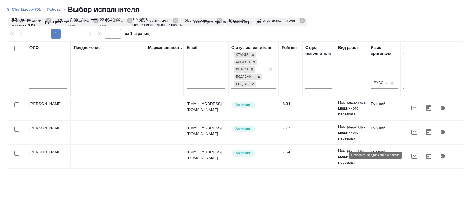
click at [414, 154] on icon "button" at bounding box center [414, 155] width 7 height 7
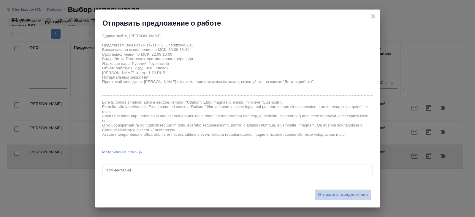
click at [345, 197] on span "Отправить предложение" at bounding box center [343, 194] width 50 height 7
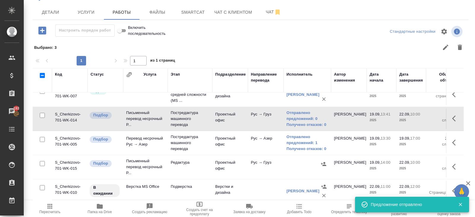
click at [458, 164] on icon "button" at bounding box center [455, 166] width 7 height 7
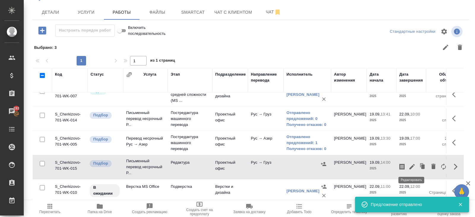
click at [413, 164] on icon "button" at bounding box center [412, 166] width 5 height 5
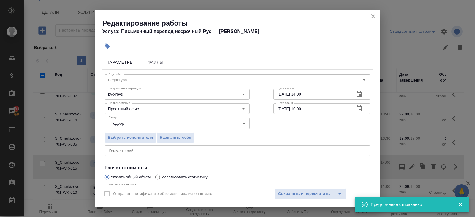
click at [139, 146] on div "x Комментарий:" at bounding box center [238, 150] width 266 height 11
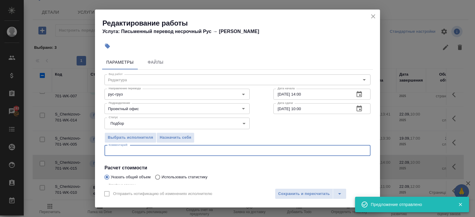
paste textarea "https://drive.awatera.com/s/9rGW4HmnWG9DWxY"
type textarea "https://drive.awatera.com/s/9rGW4HmnWG9DWxY"
click at [282, 190] on button "Сохранить и пересчитать" at bounding box center [304, 193] width 58 height 11
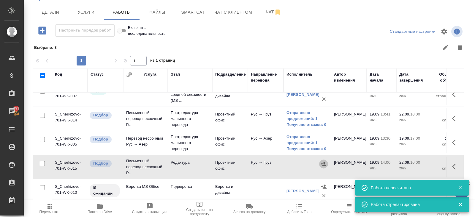
click at [321, 162] on icon "button" at bounding box center [324, 164] width 6 height 6
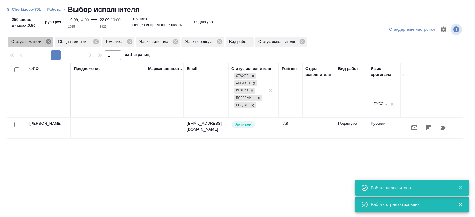
click at [51, 42] on icon at bounding box center [48, 41] width 5 height 5
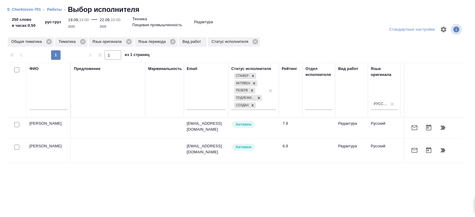
click at [415, 149] on icon "button" at bounding box center [414, 149] width 7 height 7
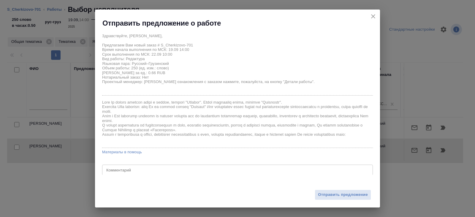
scroll to position [18, 0]
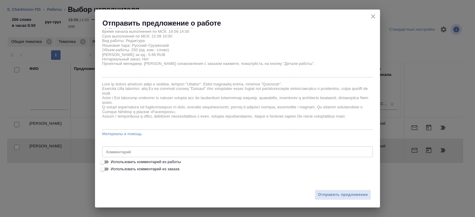
click at [143, 163] on span "Использовать комментарий из работы" at bounding box center [146, 162] width 70 height 6
click at [113, 163] on input "Использовать комментарий из работы" at bounding box center [102, 161] width 21 height 7
checkbox input "true"
type textarea "https://drive.awatera.com/s/9rGW4HmnWG9DWxY"
click at [288, 185] on div "Отправить предложение" at bounding box center [237, 190] width 285 height 33
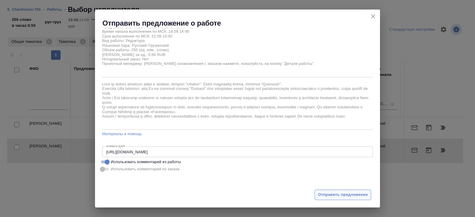
click at [337, 193] on span "Отправить предложение" at bounding box center [343, 194] width 50 height 7
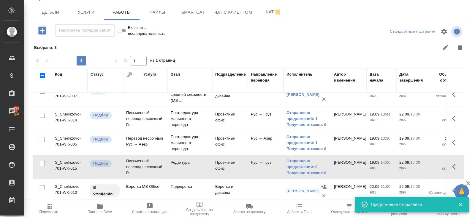
click at [49, 208] on icon "button" at bounding box center [49, 205] width 7 height 7
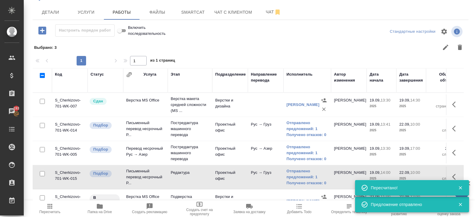
scroll to position [10, 0]
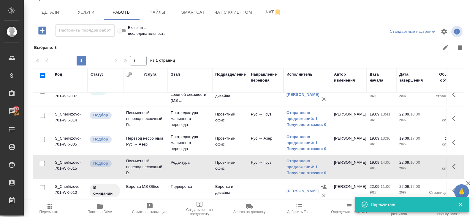
click at [50, 211] on span "Пересчитать" at bounding box center [50, 211] width 21 height 4
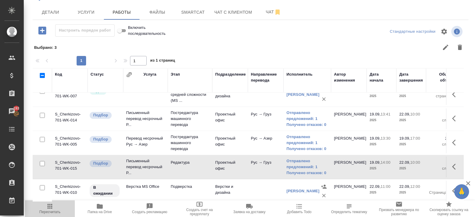
click at [52, 206] on icon "button" at bounding box center [49, 205] width 7 height 7
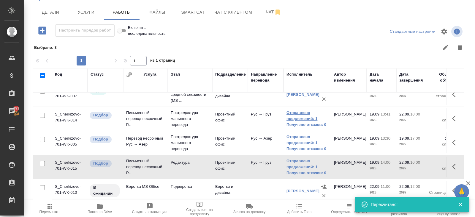
click at [296, 116] on link "Отправлено предложений: 1" at bounding box center [308, 116] width 42 height 12
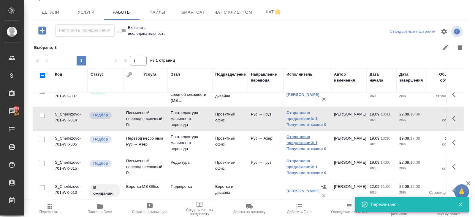
click at [305, 138] on link "Отправлено предложений: 1" at bounding box center [308, 140] width 42 height 12
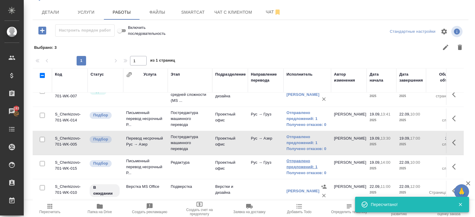
click at [294, 162] on link "Отправлено предложений: 1" at bounding box center [308, 164] width 42 height 12
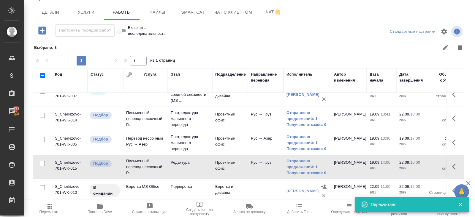
click at [53, 208] on span "Пересчитать" at bounding box center [50, 207] width 43 height 11
click at [49, 208] on icon "button" at bounding box center [49, 205] width 7 height 7
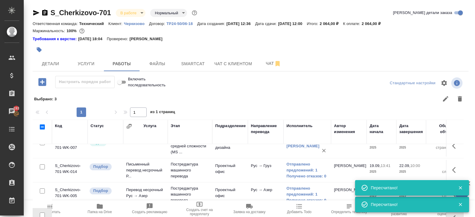
scroll to position [51, 0]
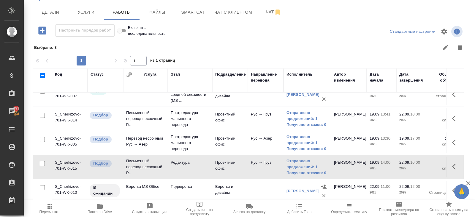
click at [50, 213] on span "Пересчитать" at bounding box center [50, 211] width 21 height 4
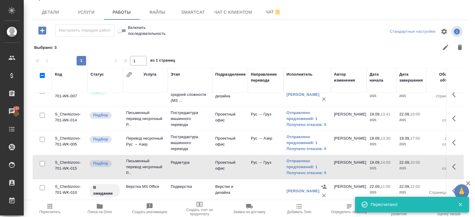
click at [454, 143] on icon "button" at bounding box center [454, 142] width 4 height 6
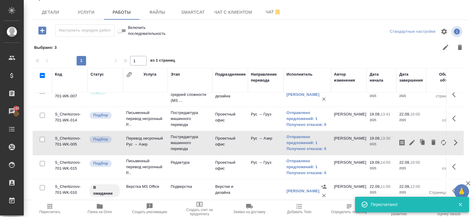
click at [415, 141] on icon "button" at bounding box center [412, 142] width 7 height 7
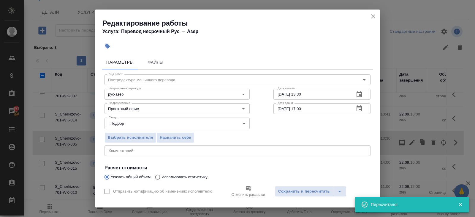
click at [358, 108] on icon "button" at bounding box center [359, 108] width 7 height 7
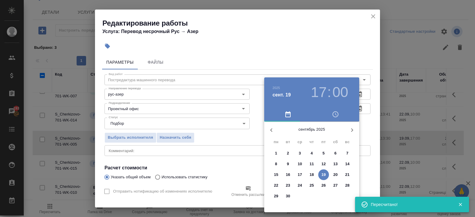
click at [277, 182] on button "22" at bounding box center [276, 185] width 11 height 11
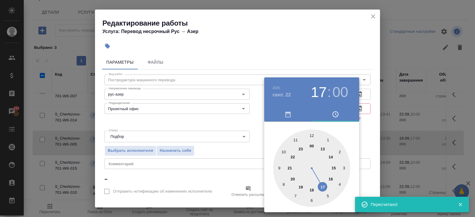
type input "22.09.2025 10:00"
click at [284, 149] on div at bounding box center [311, 167] width 77 height 77
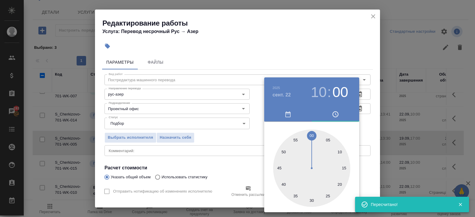
click at [251, 154] on div at bounding box center [237, 108] width 475 height 217
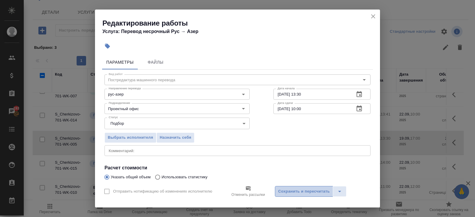
click at [289, 194] on span "Сохранить и пересчитать" at bounding box center [304, 191] width 52 height 7
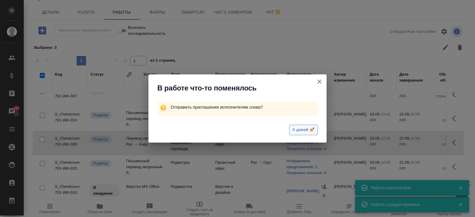
click at [307, 132] on span "А давай 💅" at bounding box center [304, 129] width 22 height 7
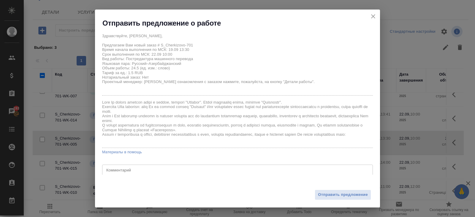
scroll to position [11, 0]
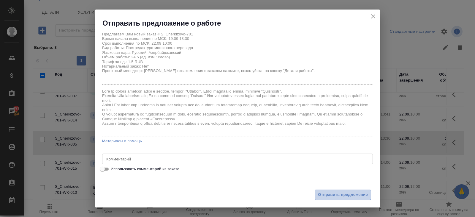
click at [341, 195] on span "Отправить предложение" at bounding box center [343, 194] width 50 height 7
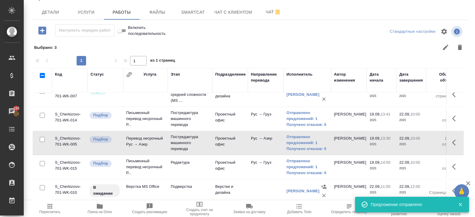
click at [50, 203] on icon "button" at bounding box center [49, 205] width 7 height 7
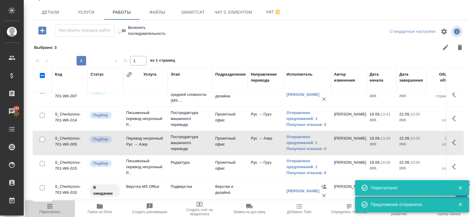
click at [52, 210] on span "Пересчитать" at bounding box center [50, 211] width 21 height 4
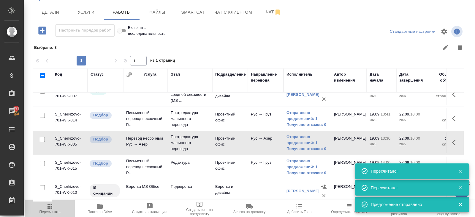
click at [51, 206] on icon "button" at bounding box center [50, 206] width 5 height 5
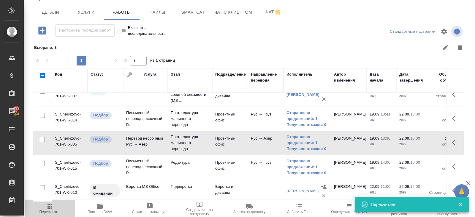
click at [48, 206] on icon "button" at bounding box center [50, 206] width 5 height 5
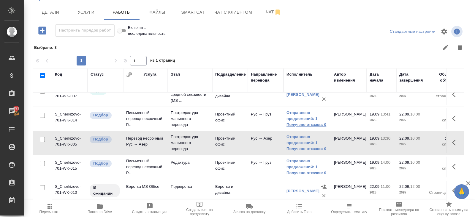
click at [309, 122] on link "Получено отказов: 0" at bounding box center [308, 125] width 42 height 6
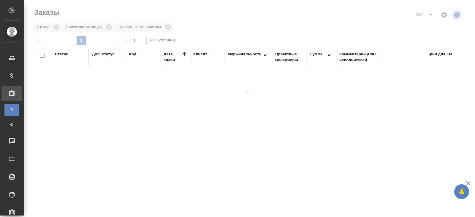
click at [430, 13] on div at bounding box center [250, 108] width 452 height 217
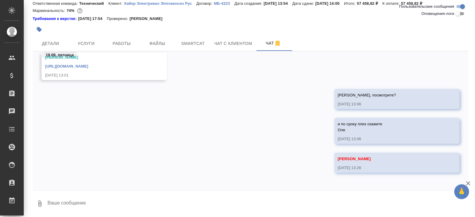
scroll to position [1143, 0]
click at [77, 202] on textarea at bounding box center [258, 203] width 422 height 20
